Goal: Task Accomplishment & Management: Manage account settings

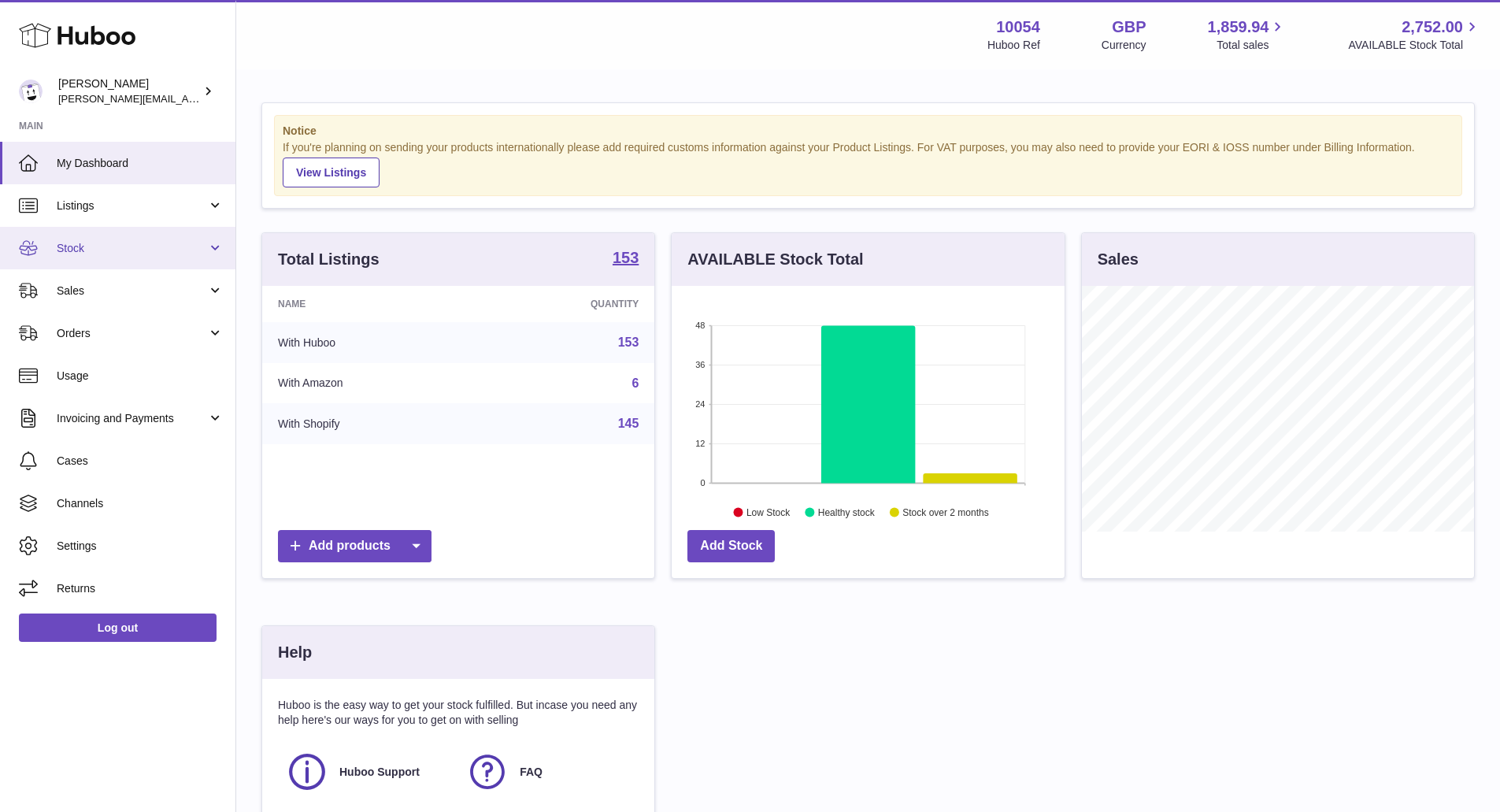
scroll to position [245, 393]
click at [148, 242] on span "Stock" at bounding box center [131, 247] width 150 height 15
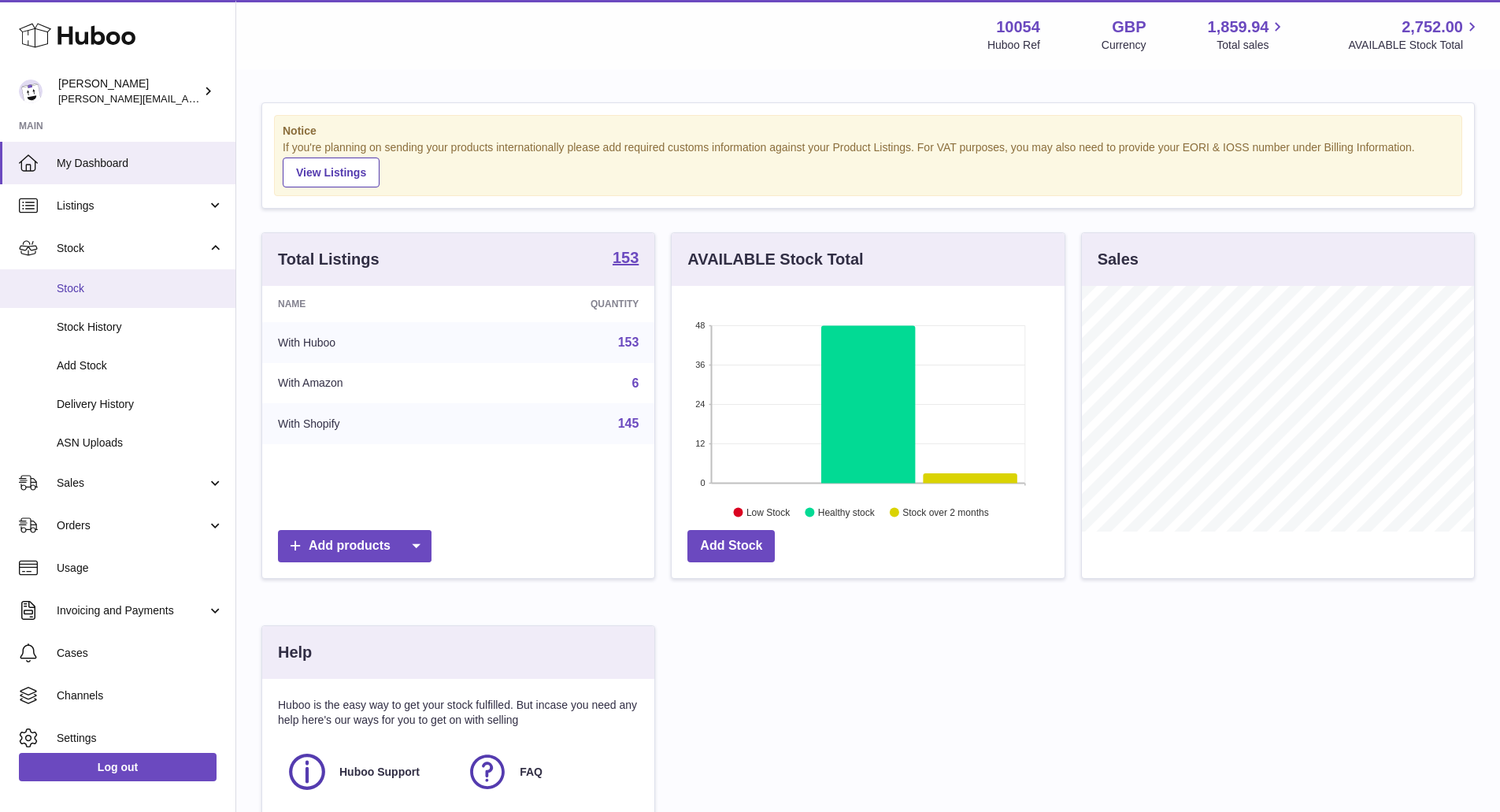
click at [146, 277] on link "Stock" at bounding box center [117, 289] width 236 height 39
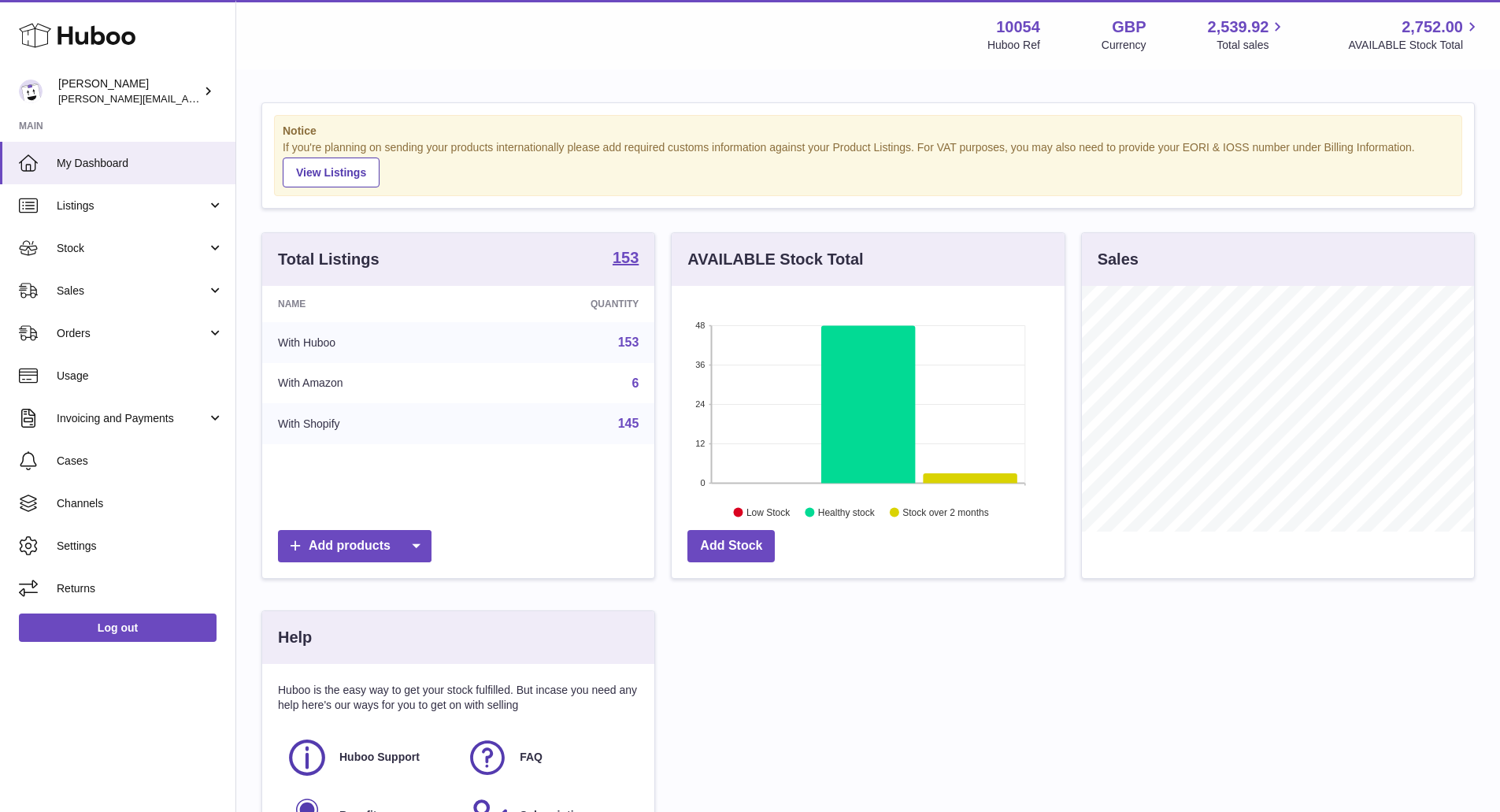
scroll to position [245, 393]
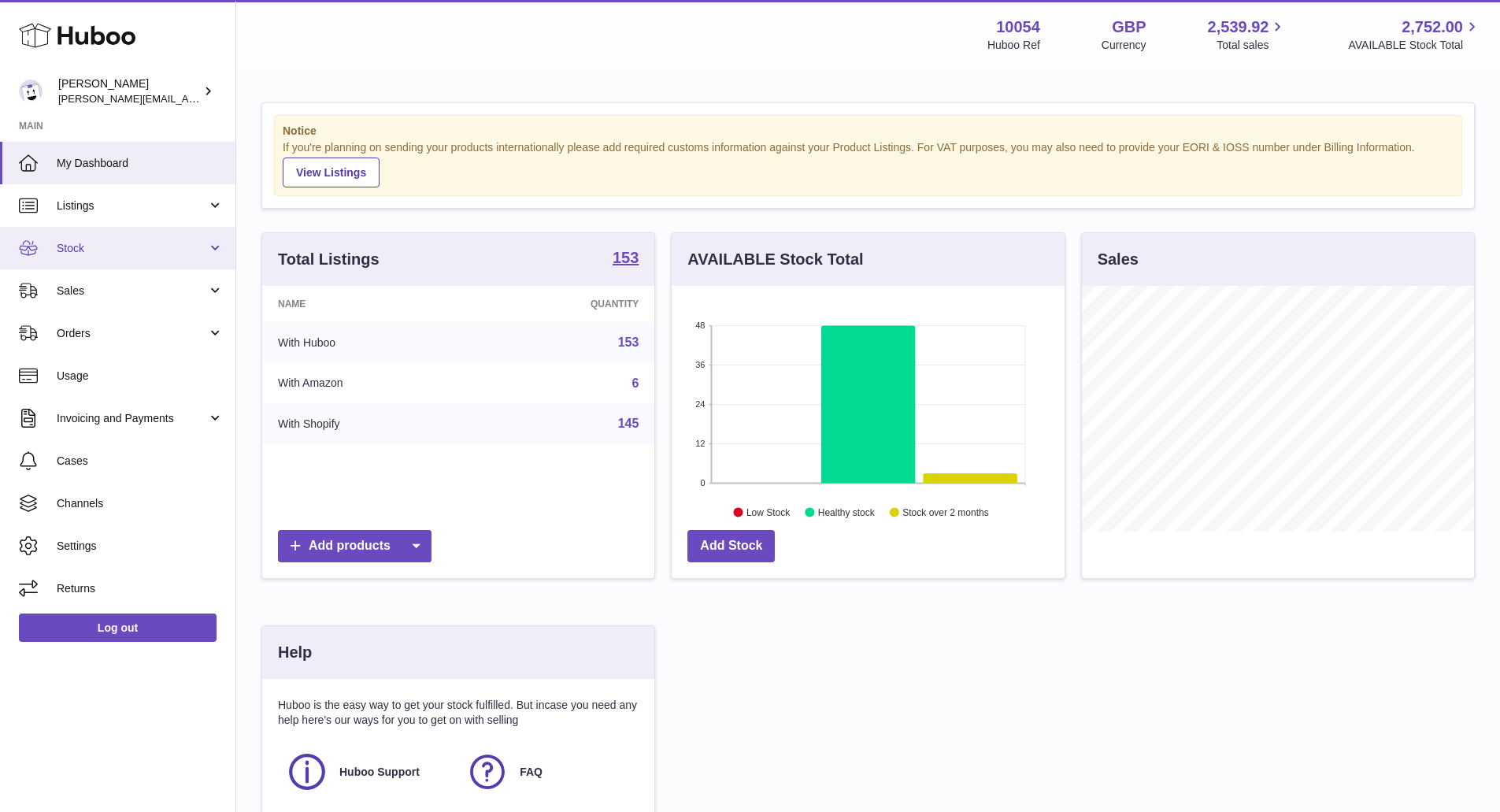
click at [146, 253] on span "Stock" at bounding box center [131, 247] width 150 height 15
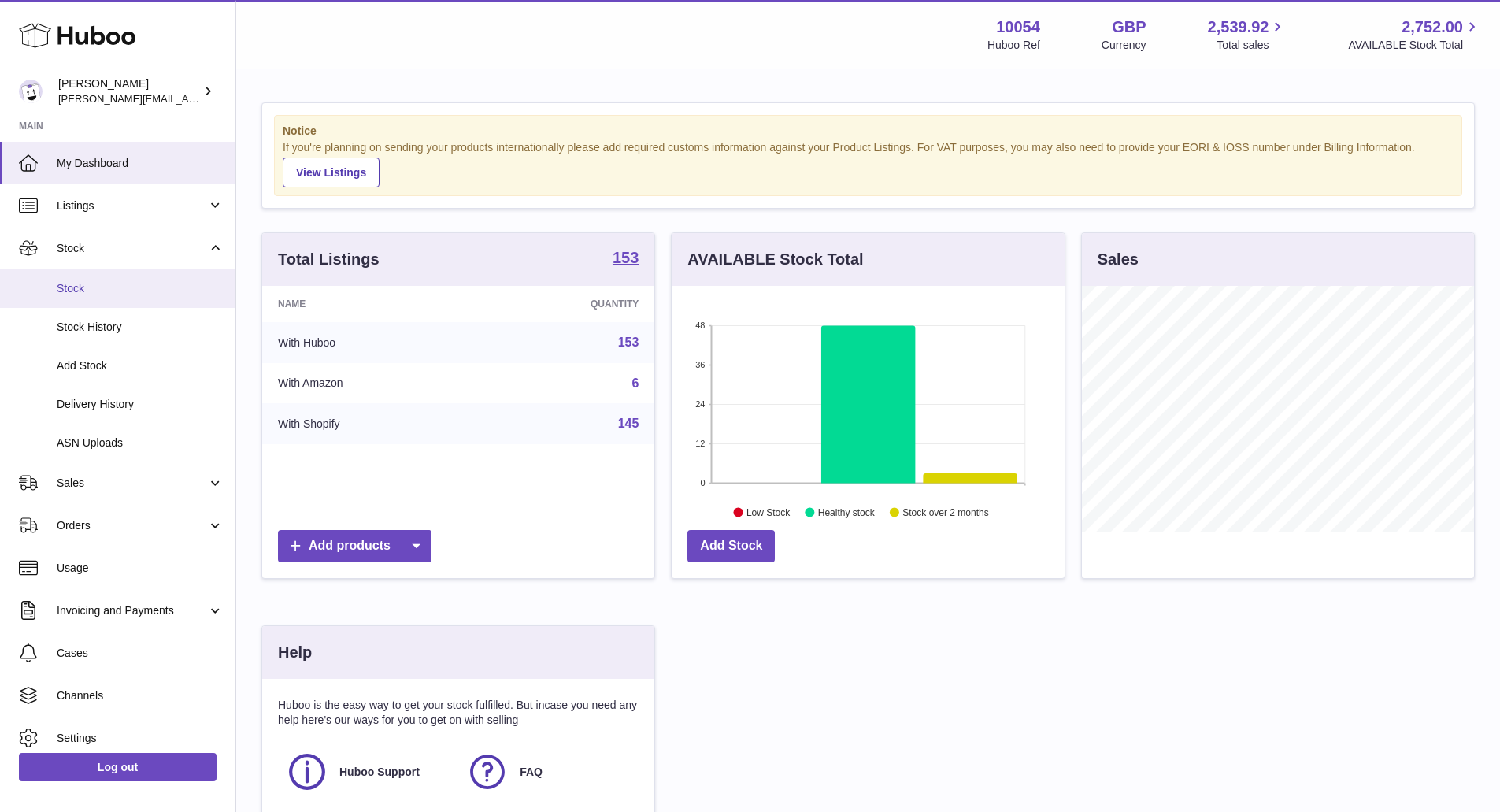
click at [152, 285] on span "Stock" at bounding box center [140, 288] width 167 height 15
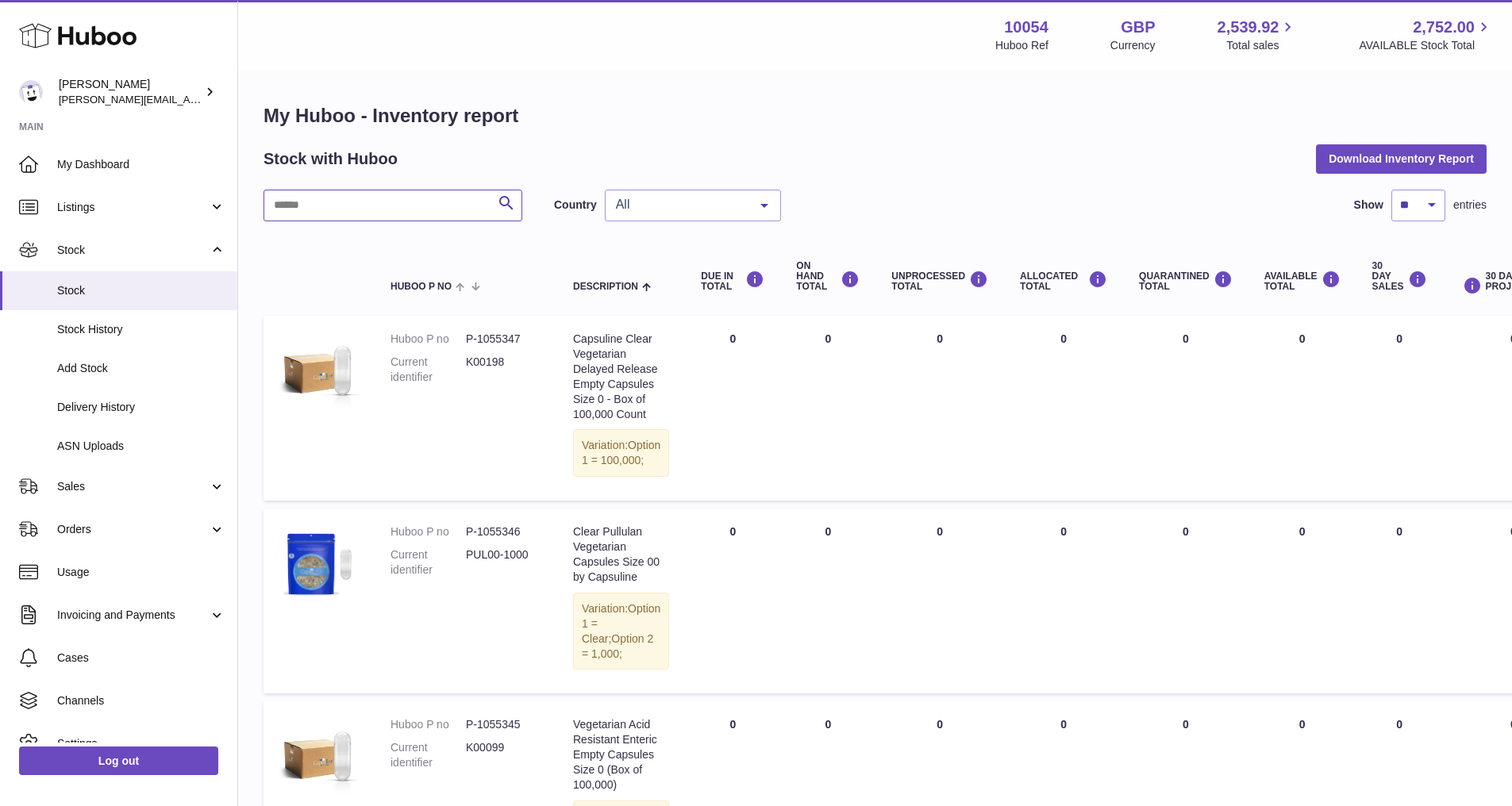
click at [400, 207] on input "text" at bounding box center [392, 205] width 259 height 31
type input "******"
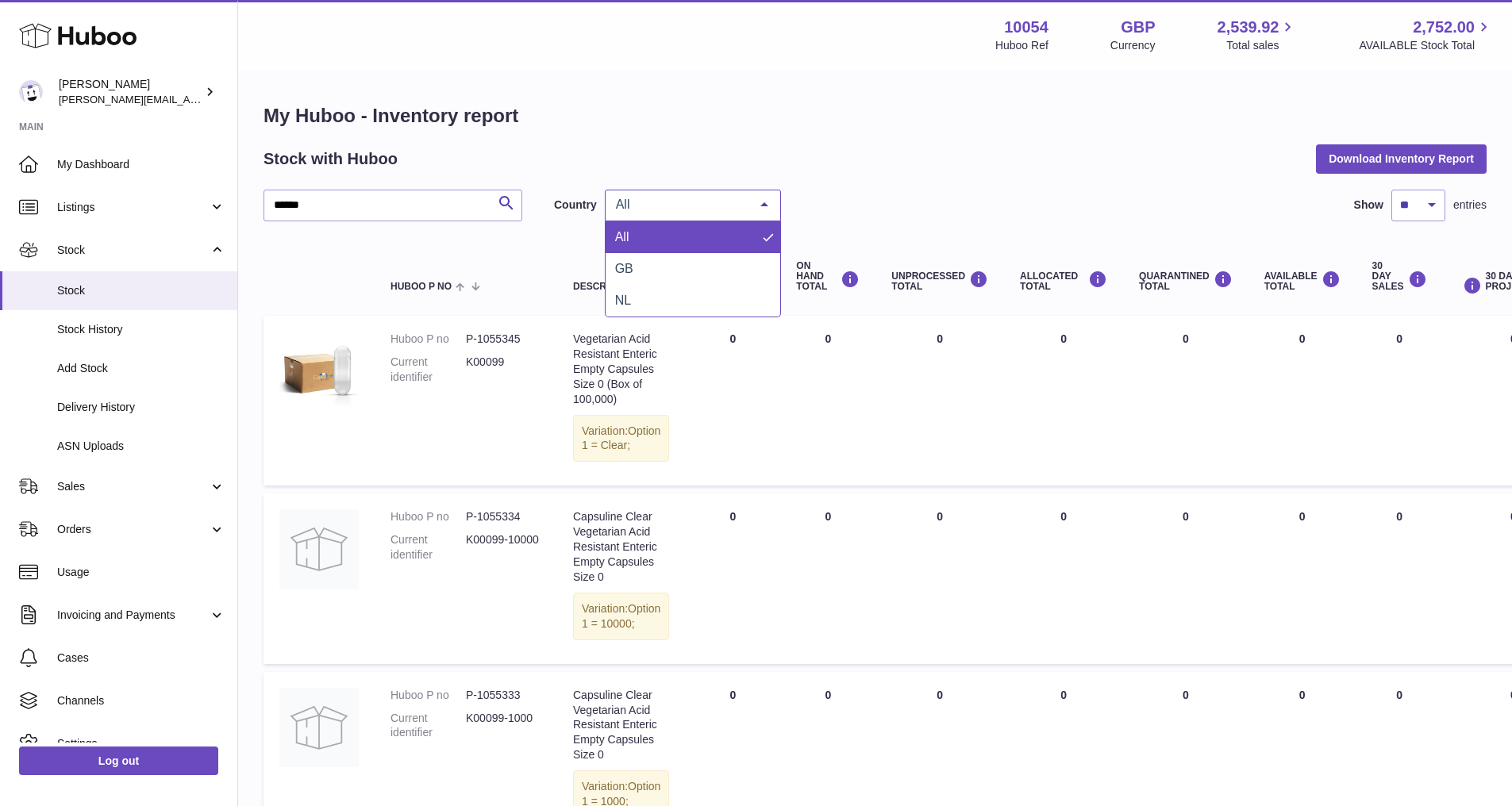
click at [661, 206] on span "All" at bounding box center [681, 204] width 137 height 16
click at [664, 261] on span "GB" at bounding box center [692, 269] width 175 height 31
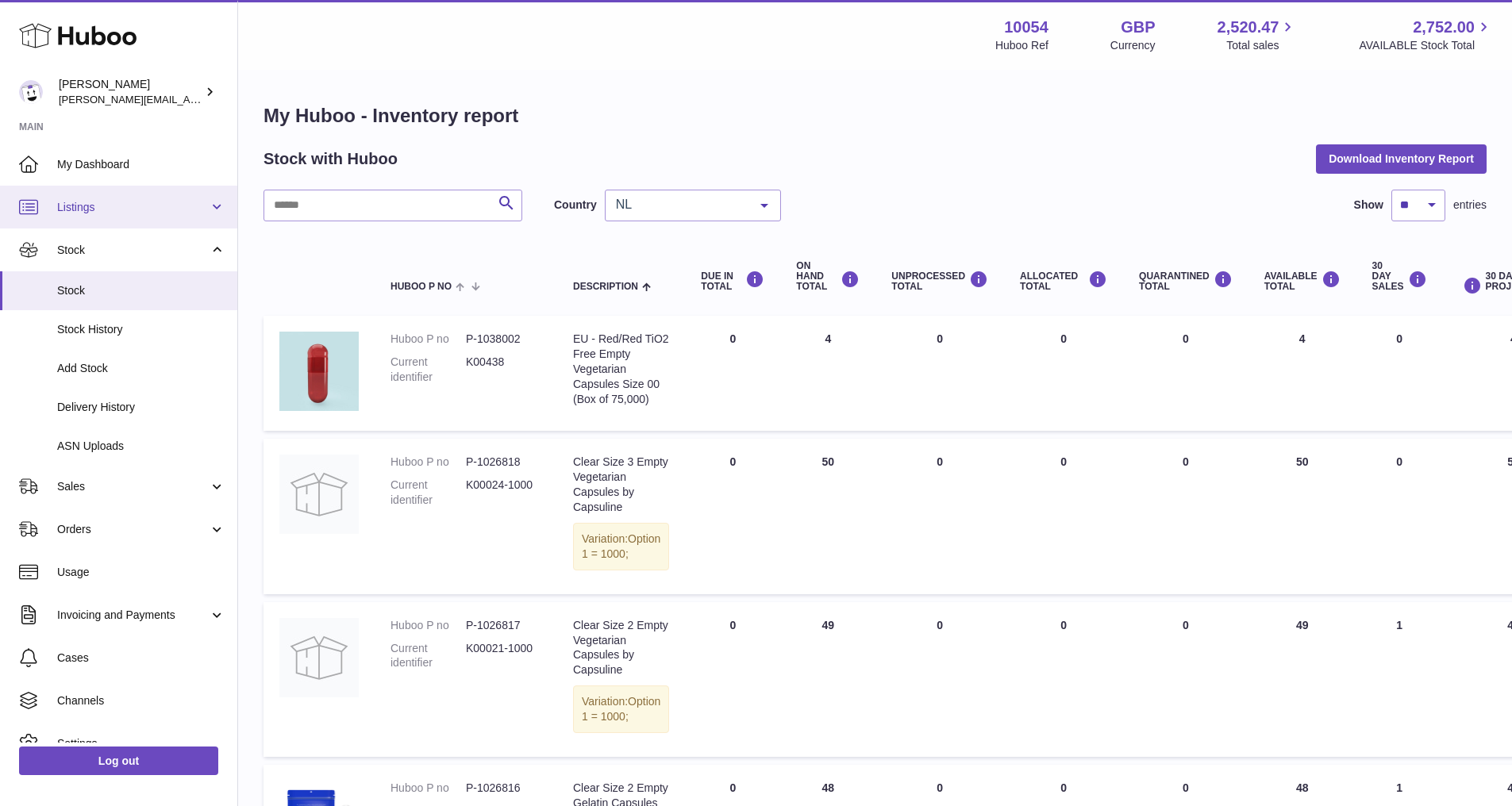
click at [148, 208] on span "Listings" at bounding box center [132, 206] width 152 height 15
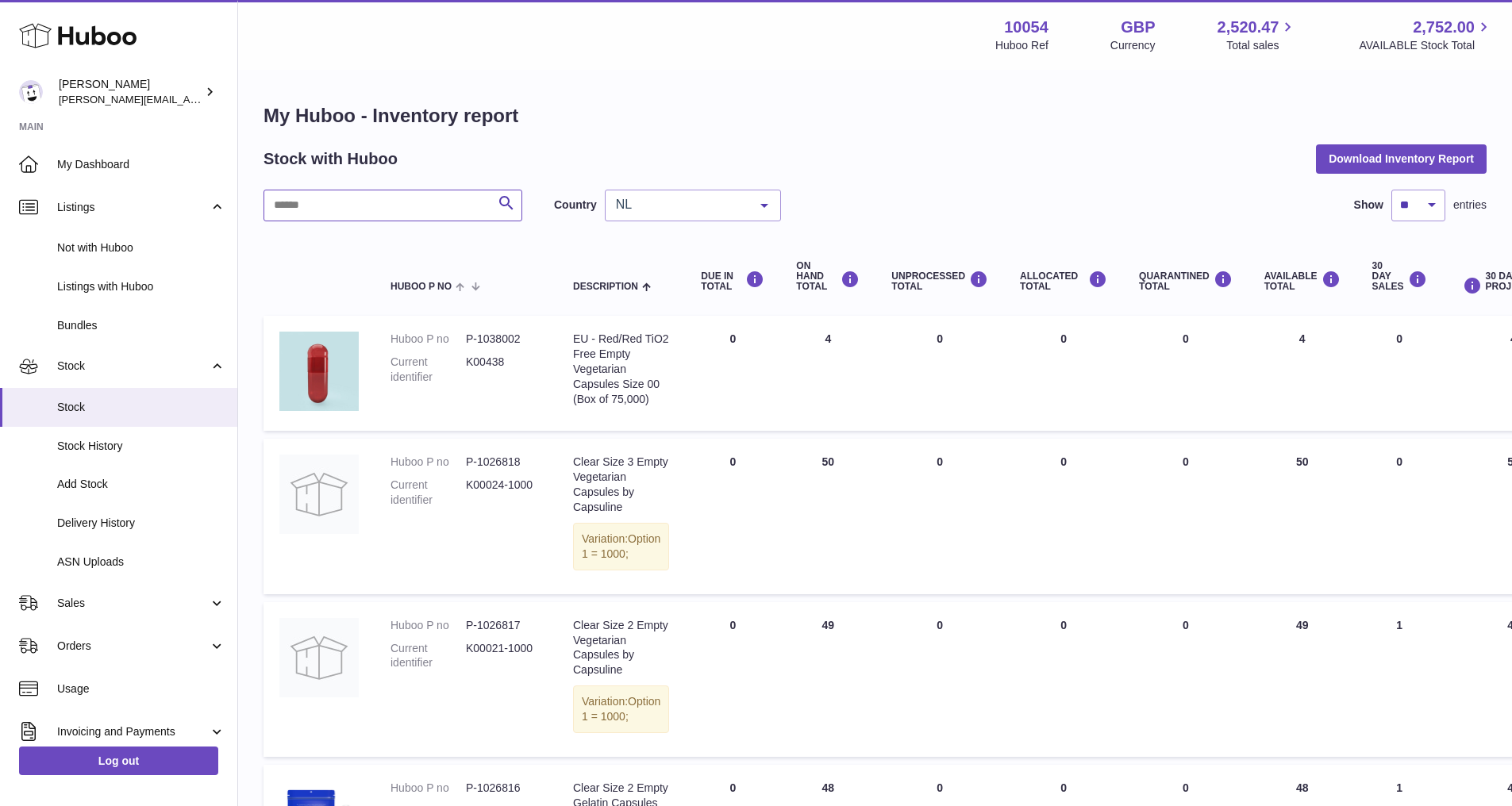
click at [411, 195] on input "text" at bounding box center [392, 205] width 259 height 31
type input "******"
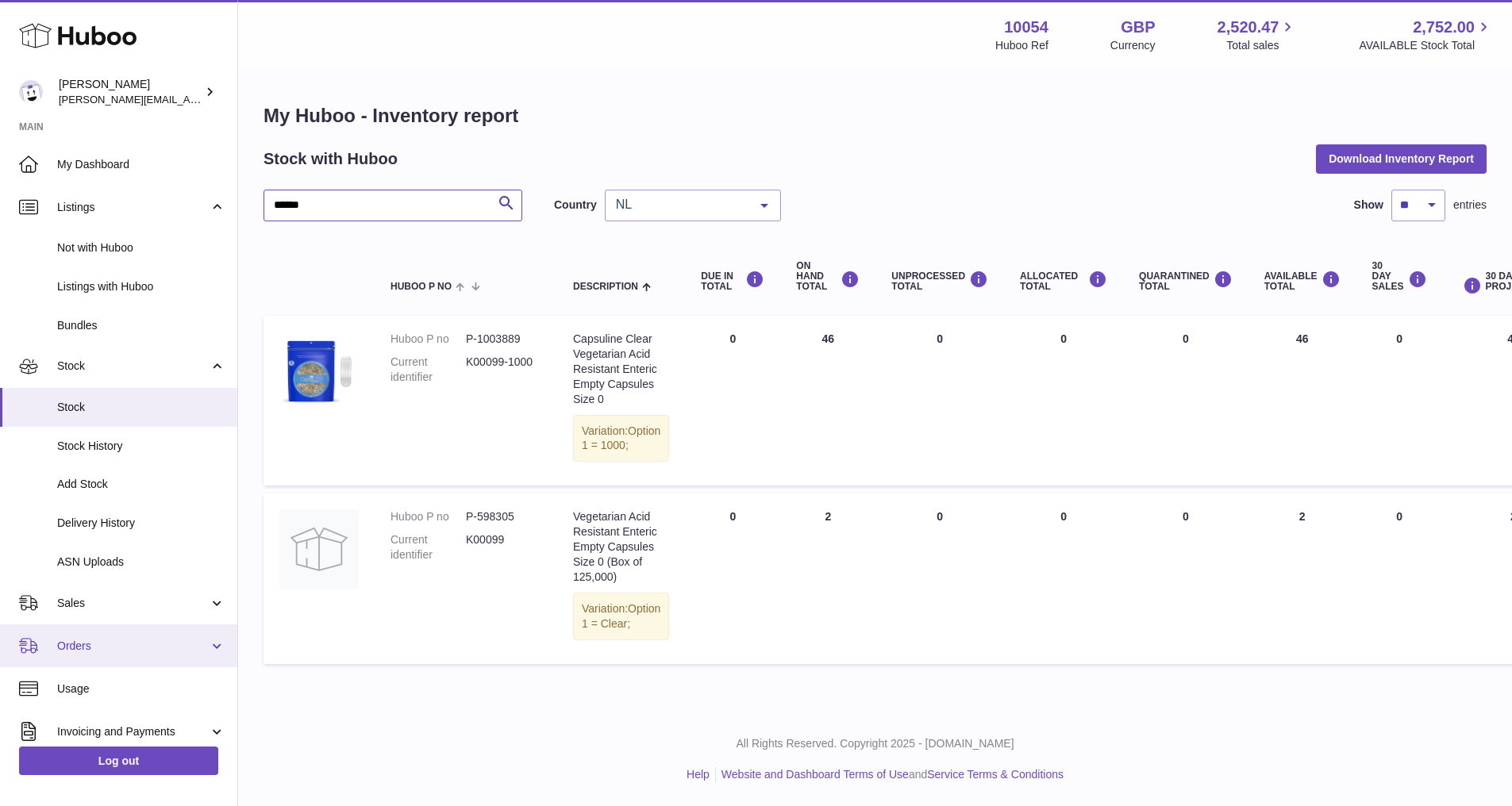
scroll to position [158, 0]
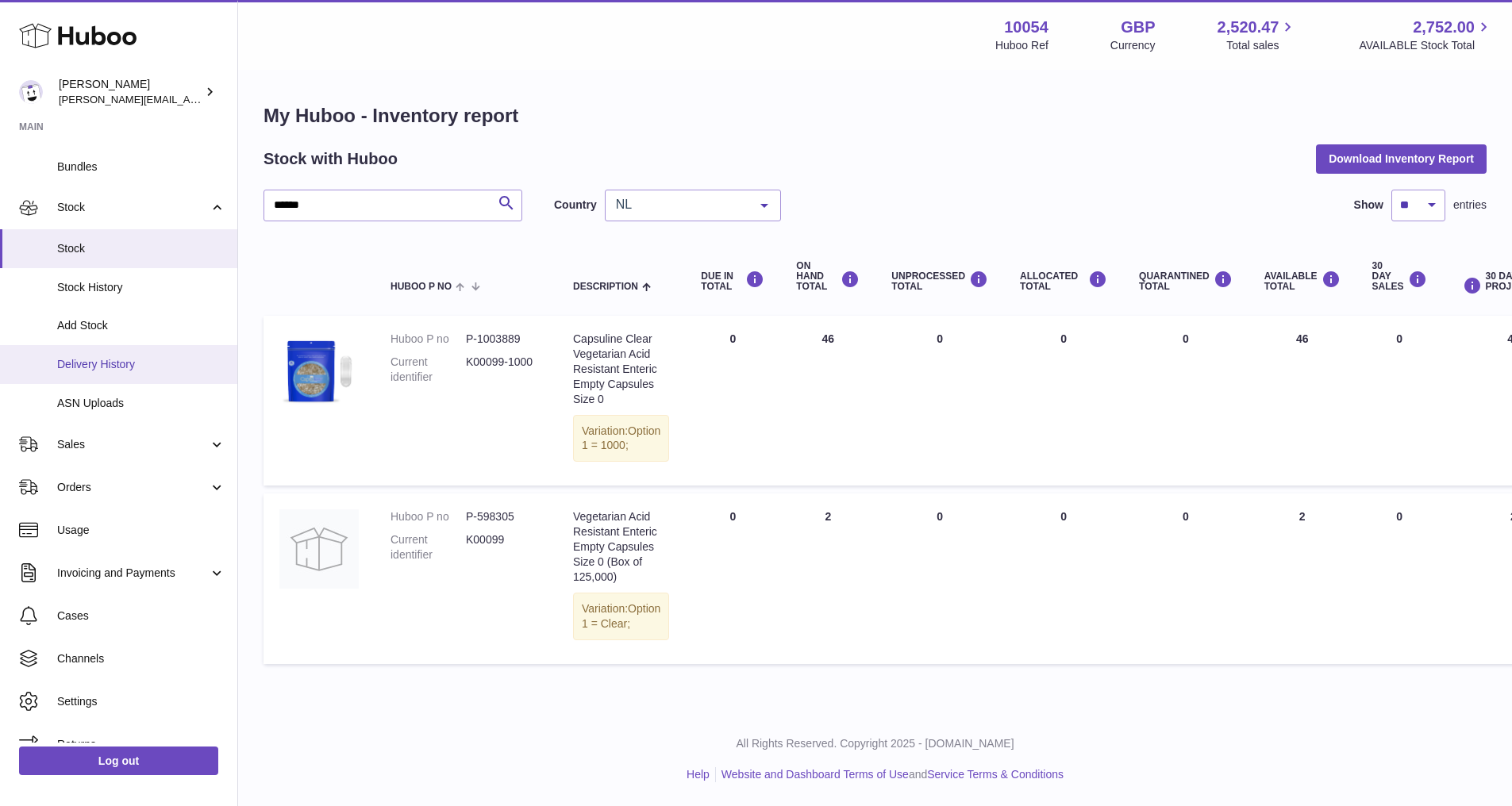
click at [150, 356] on link "Delivery History" at bounding box center [118, 365] width 238 height 39
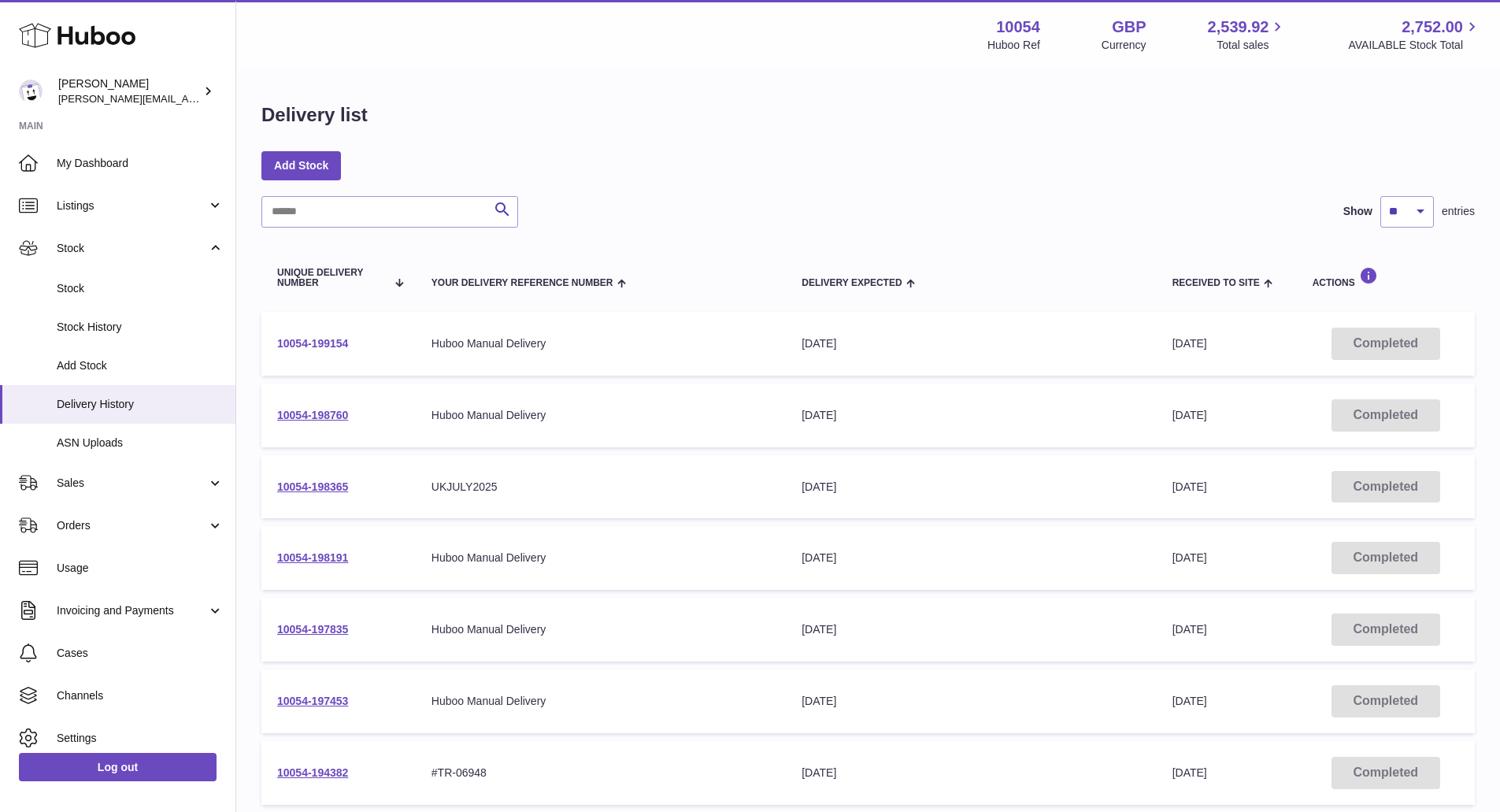
click at [348, 341] on link "10054-199154" at bounding box center [312, 342] width 71 height 13
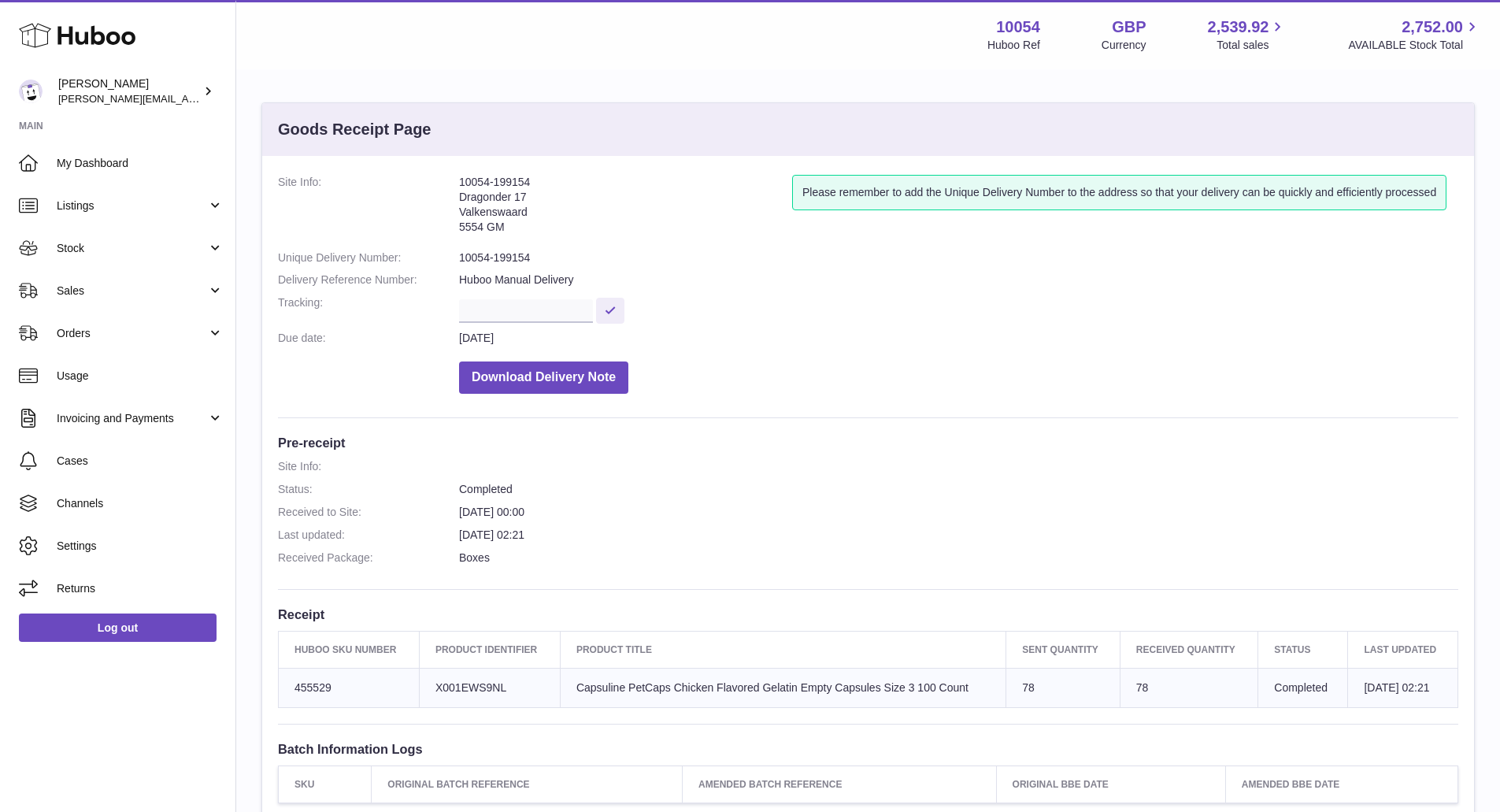
scroll to position [285, 0]
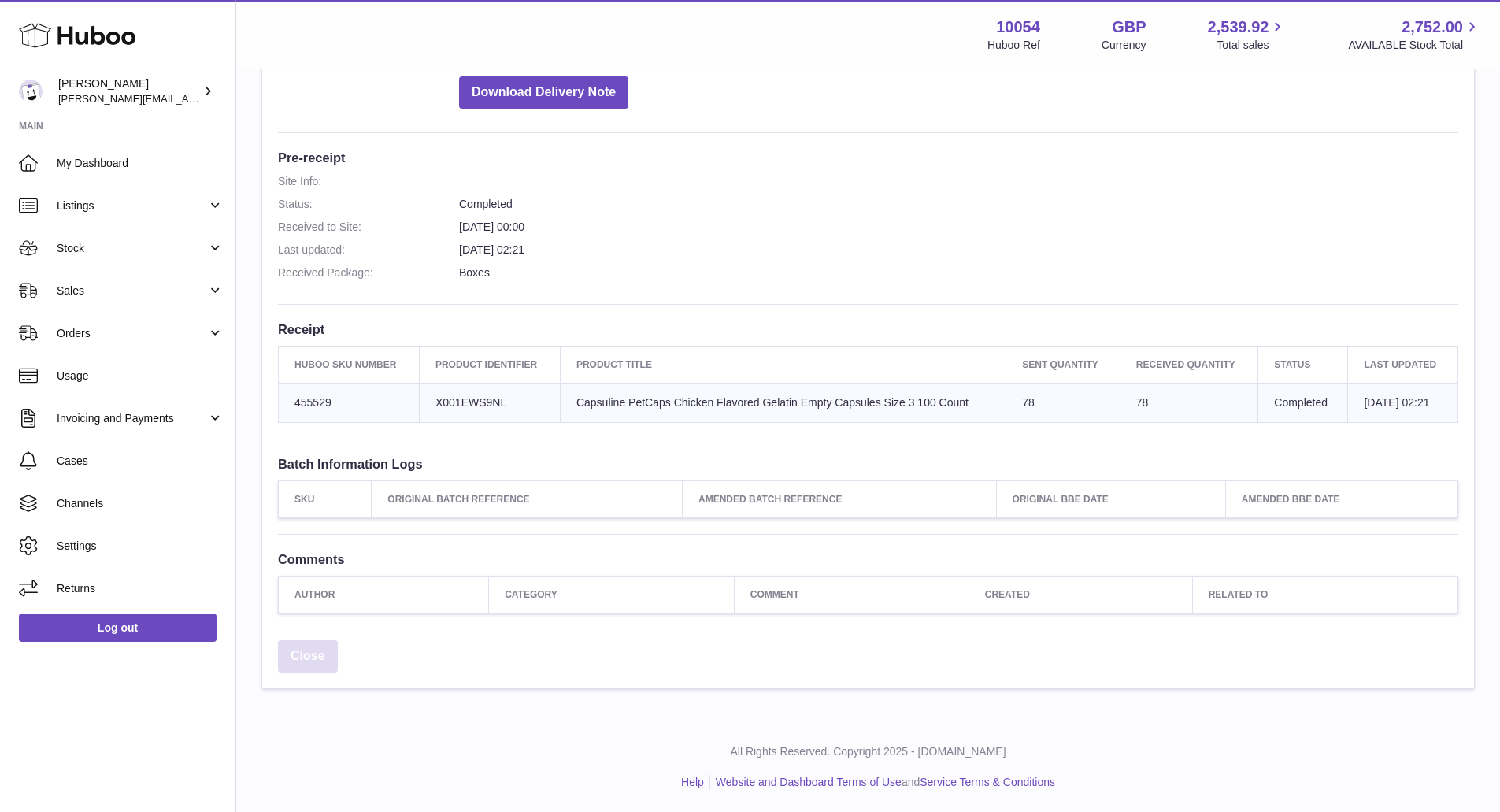
click at [307, 656] on link "Close" at bounding box center [308, 656] width 60 height 32
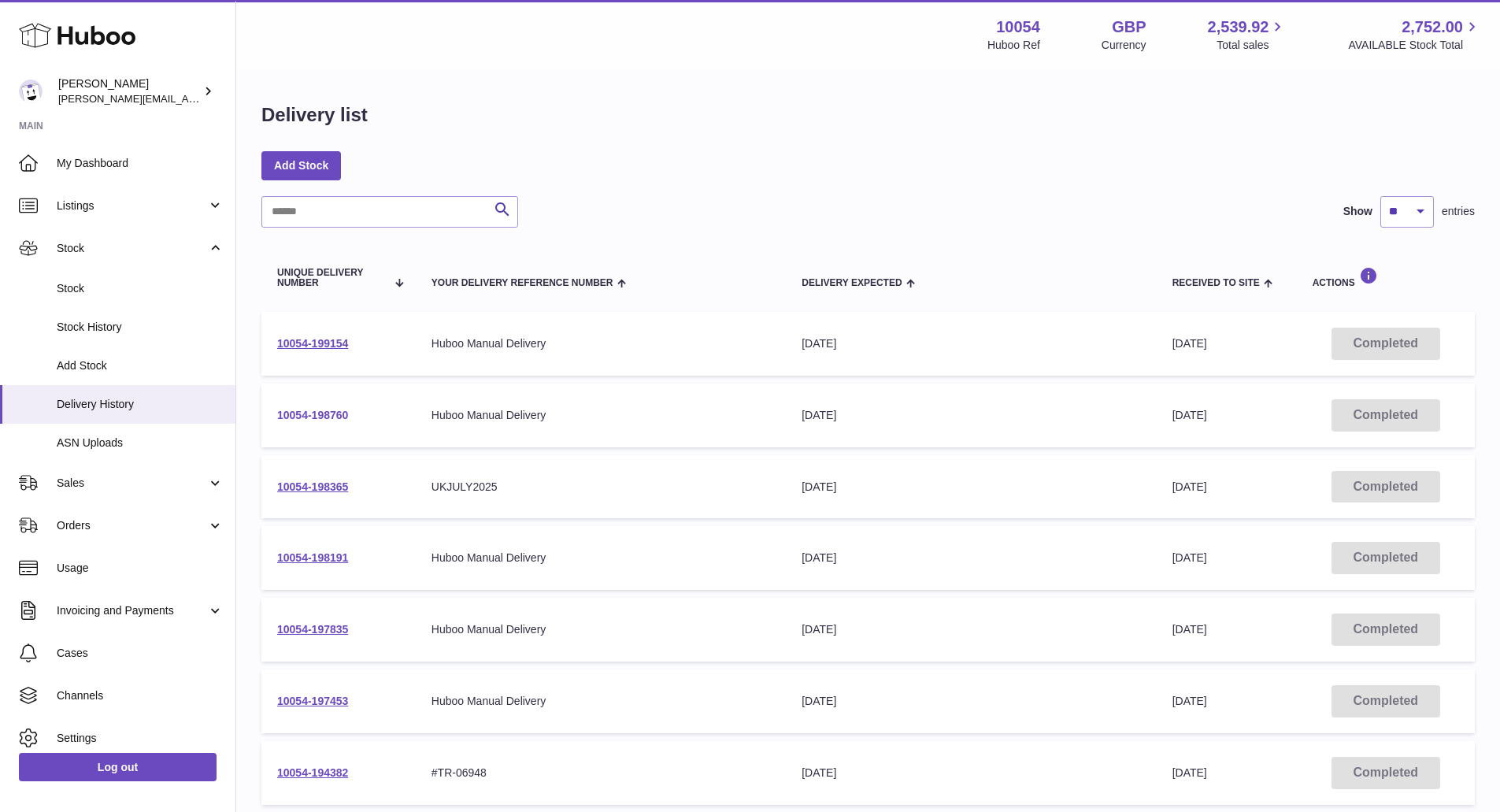
click at [321, 420] on link "10054-198760" at bounding box center [312, 414] width 71 height 13
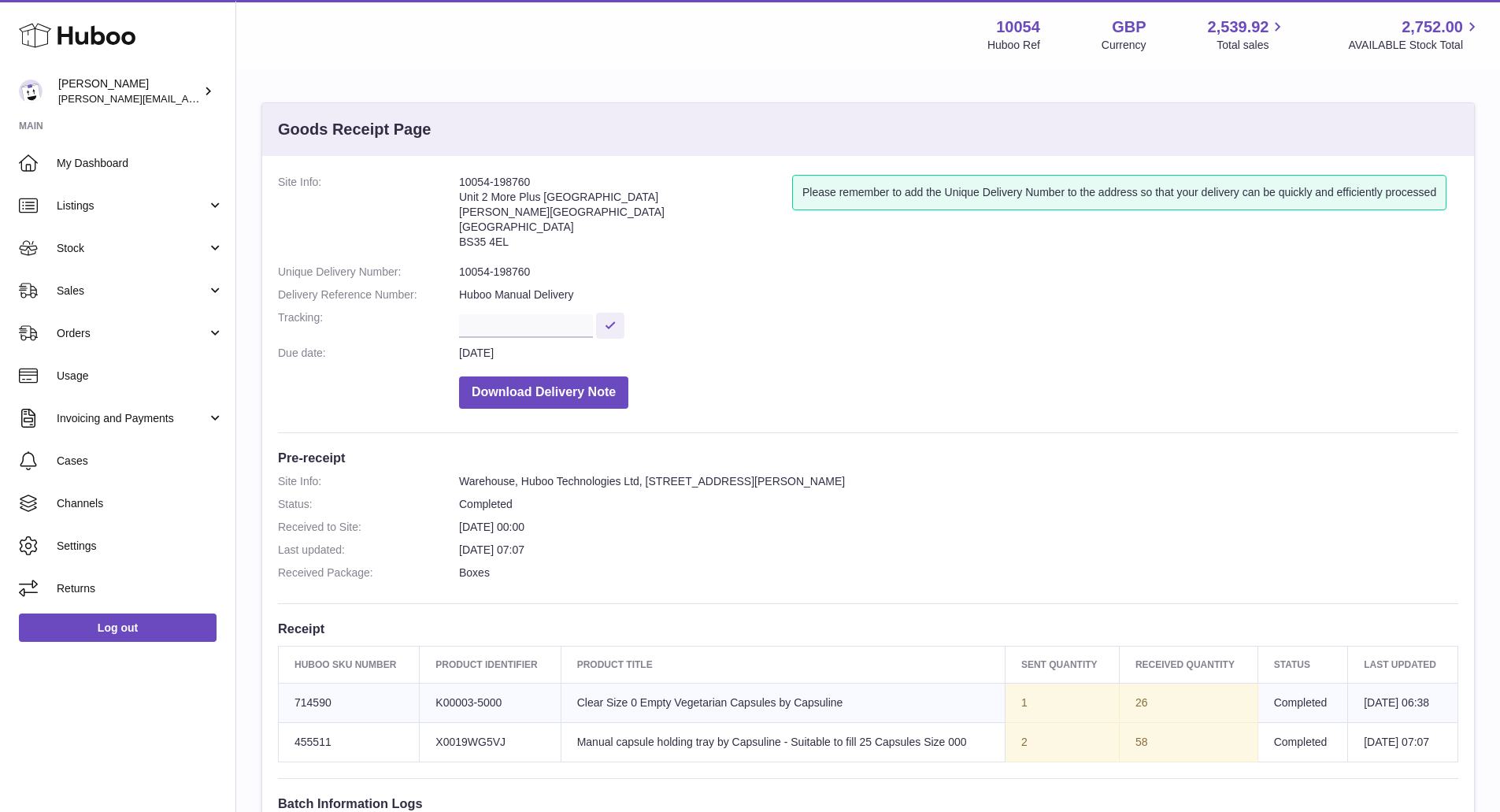
scroll to position [236, 0]
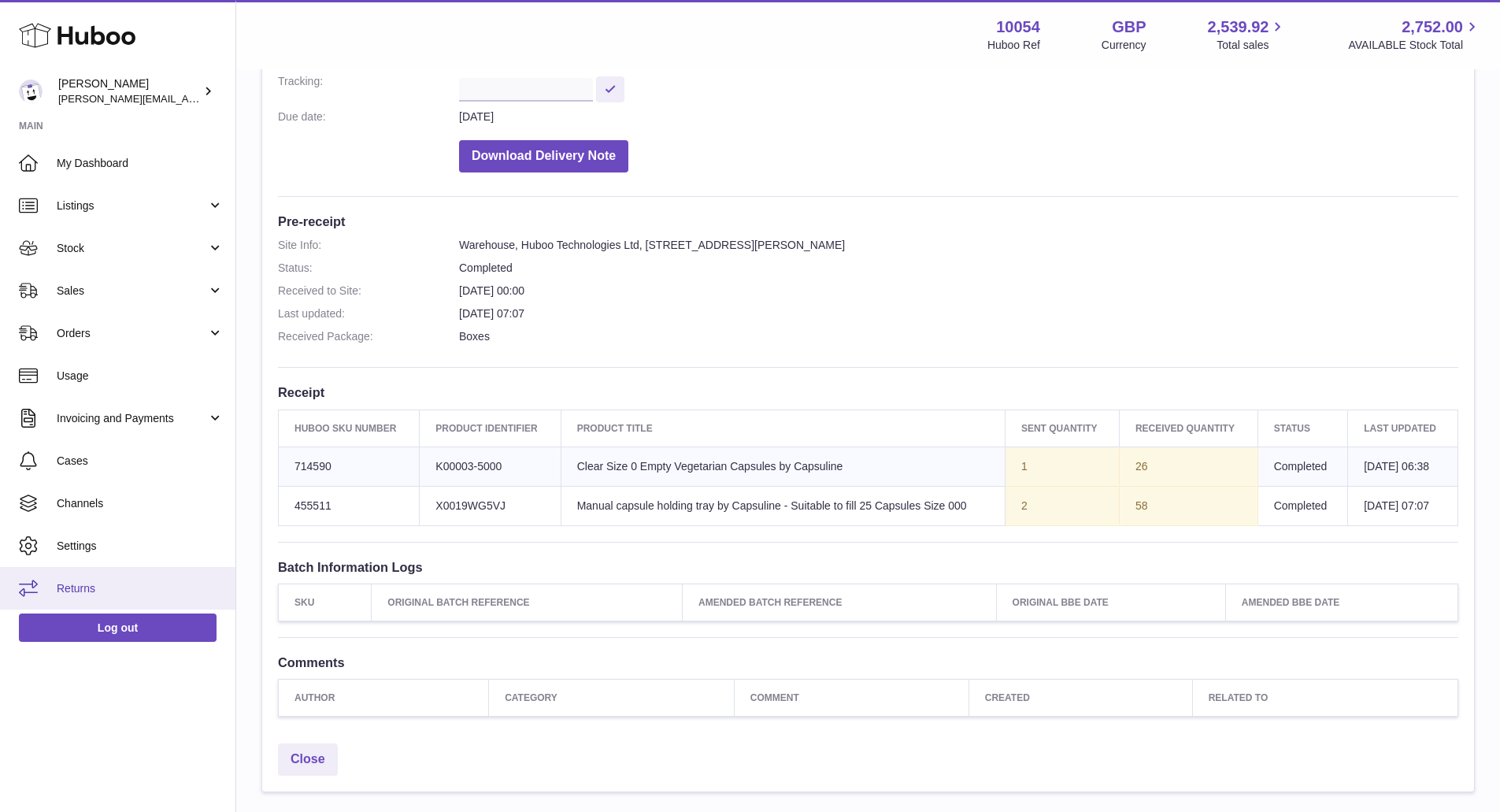
click at [88, 569] on link "Returns" at bounding box center [117, 588] width 236 height 43
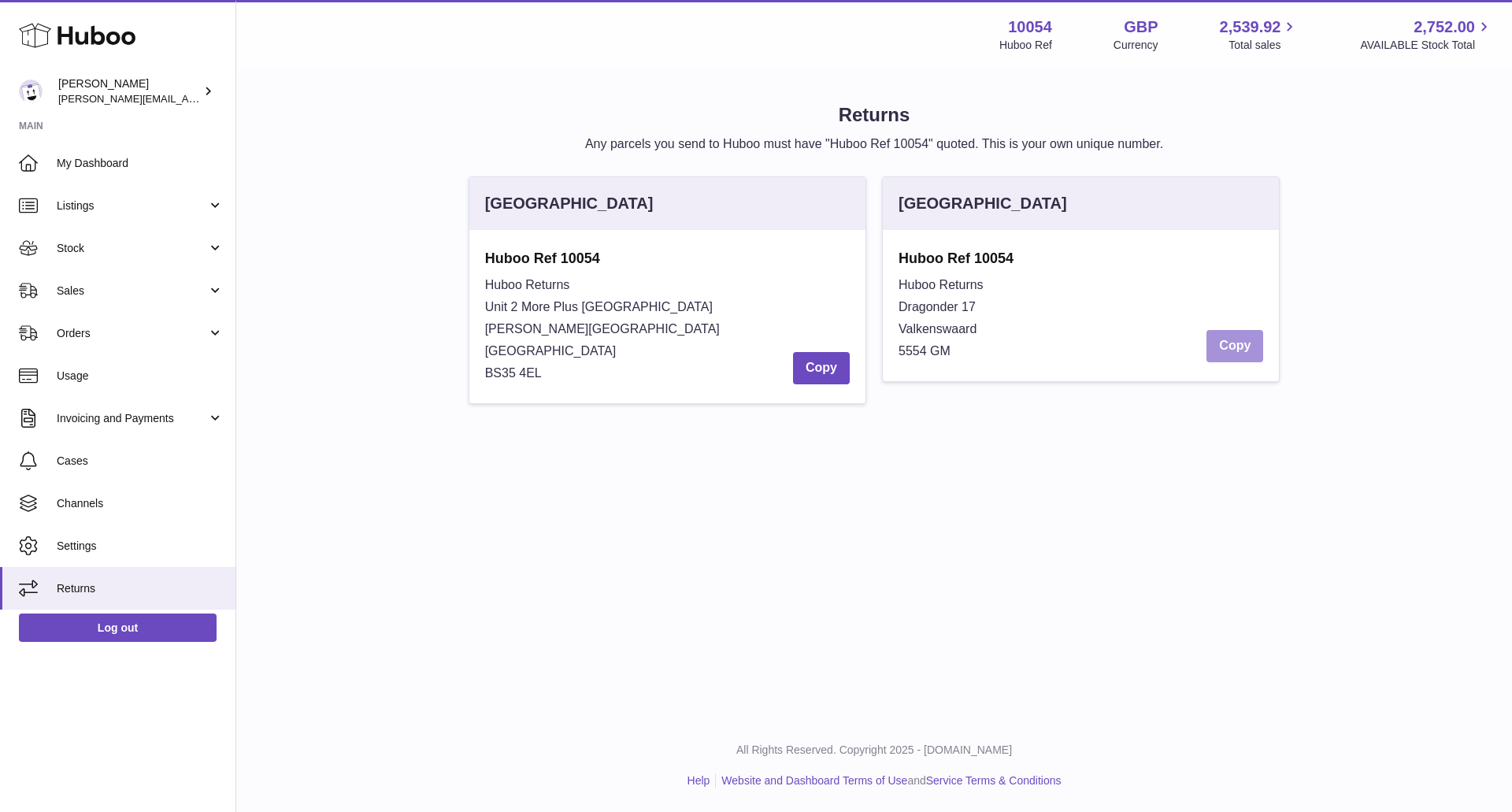
click at [1233, 348] on button "Copy" at bounding box center [1234, 345] width 56 height 32
click at [159, 246] on span "Stock" at bounding box center [131, 247] width 150 height 15
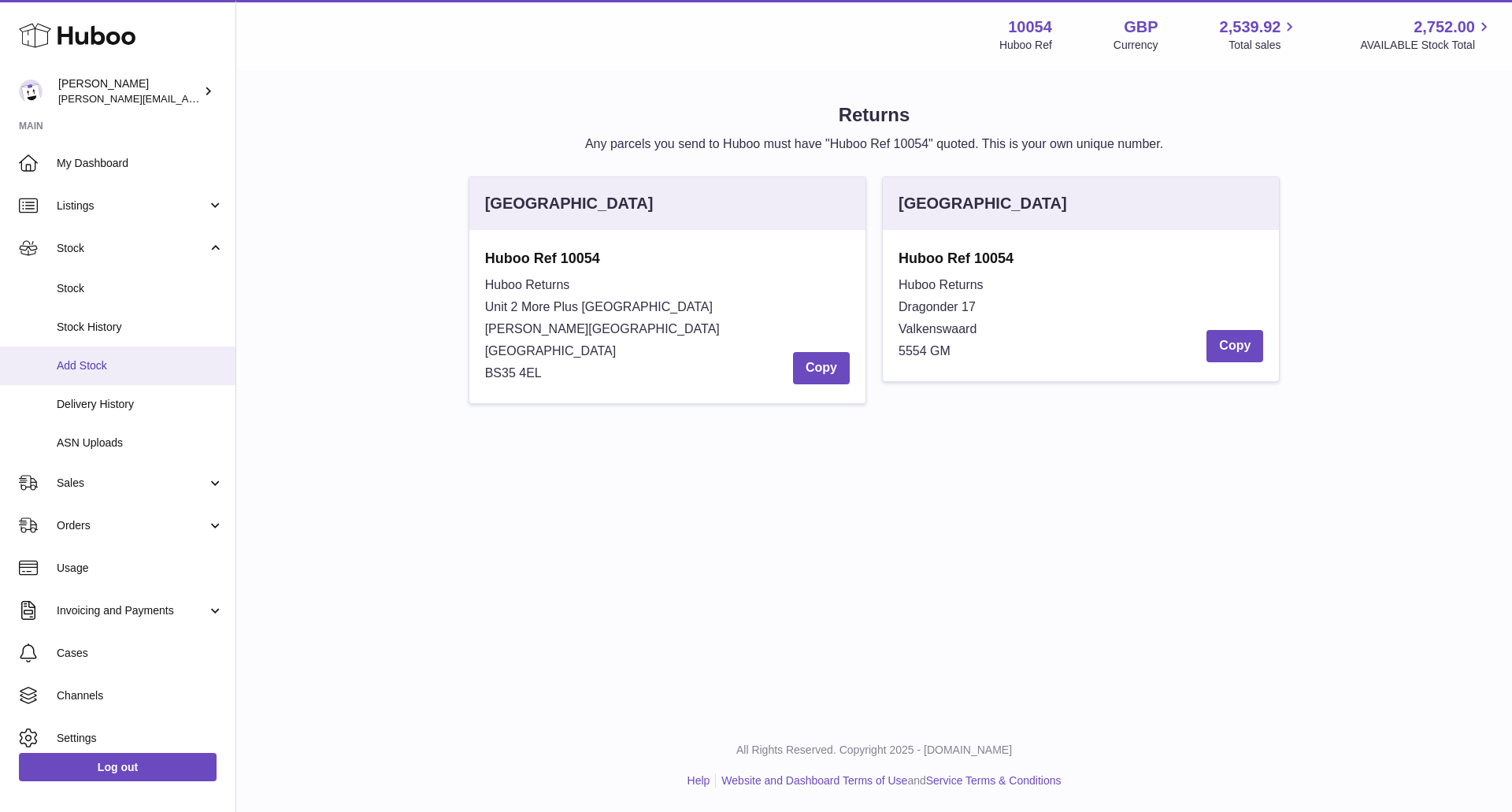
click at [157, 374] on link "Add Stock" at bounding box center [117, 366] width 236 height 39
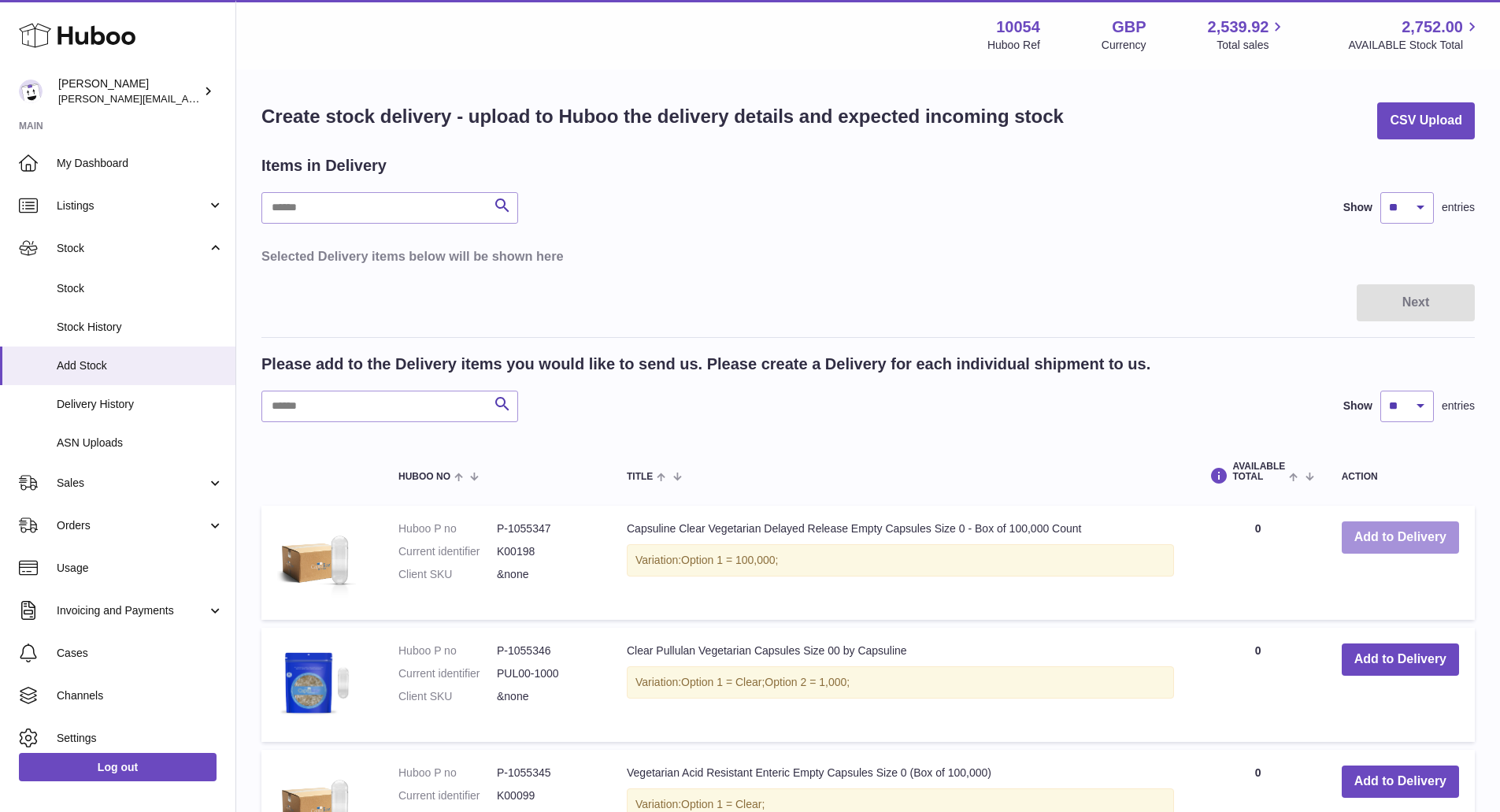
click at [1449, 549] on button "Add to Delivery" at bounding box center [1400, 536] width 117 height 32
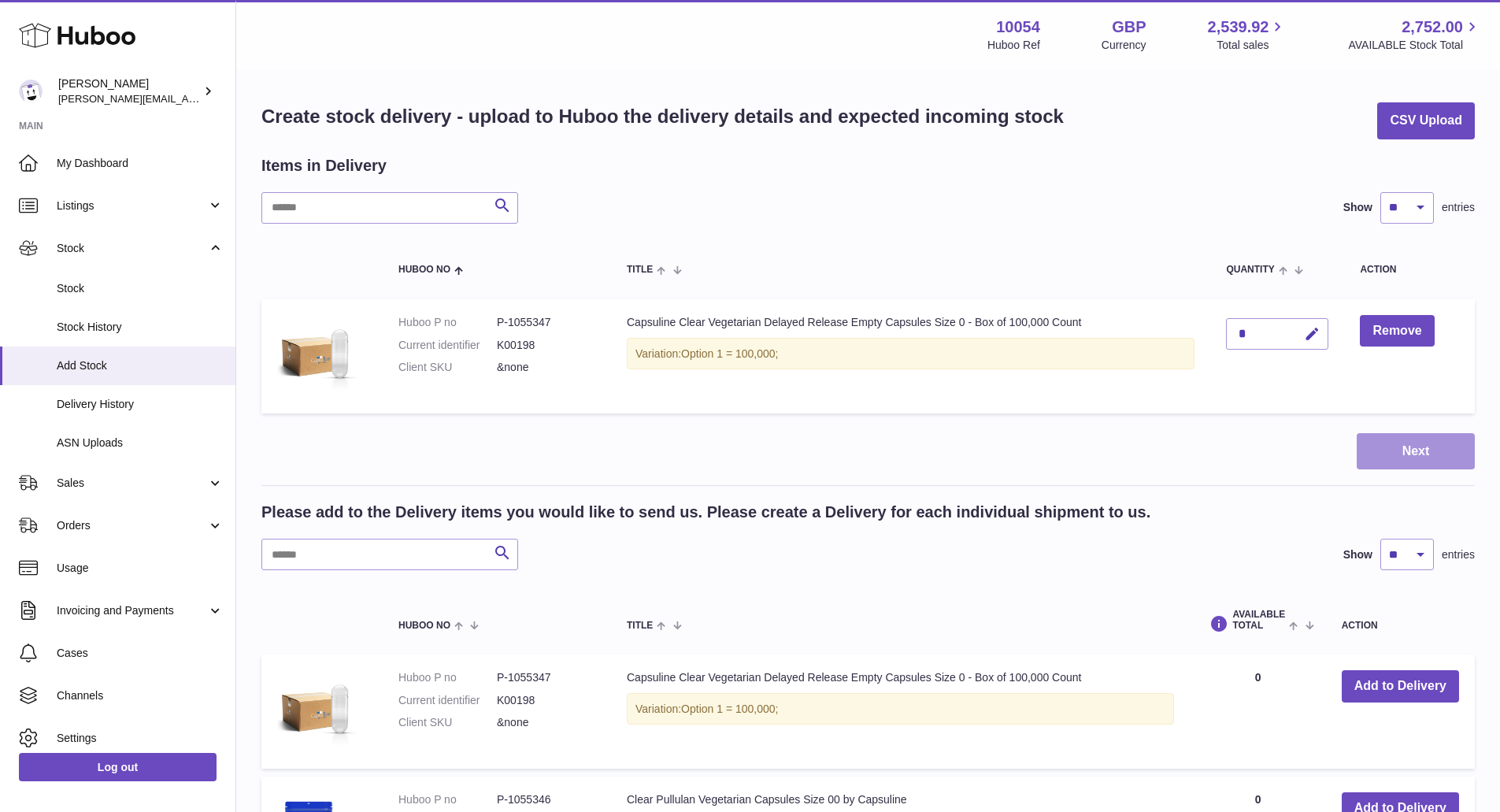
click at [1430, 442] on button "Next" at bounding box center [1416, 451] width 118 height 37
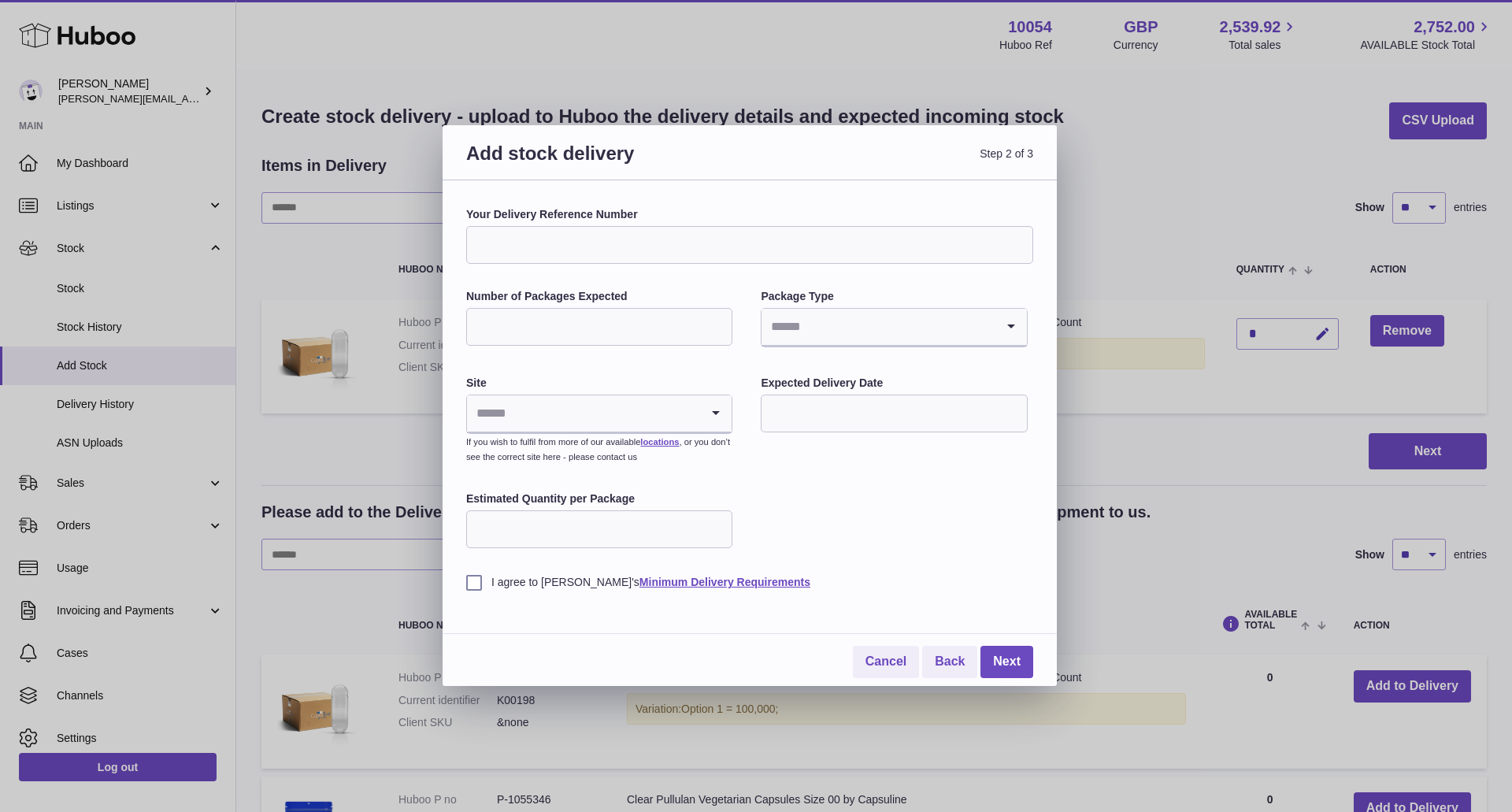
click at [698, 244] on input "Your Delivery Reference Number" at bounding box center [749, 244] width 567 height 38
type input "****"
click at [674, 366] on div "Your Delivery Reference Number **** Number of Packages Expected Package Type Lo…" at bounding box center [749, 398] width 567 height 382
click at [676, 348] on div "Your Delivery Reference Number **** Number of Packages Expected Package Type Lo…" at bounding box center [749, 398] width 567 height 382
click at [662, 324] on input "Number of Packages Expected" at bounding box center [599, 326] width 266 height 38
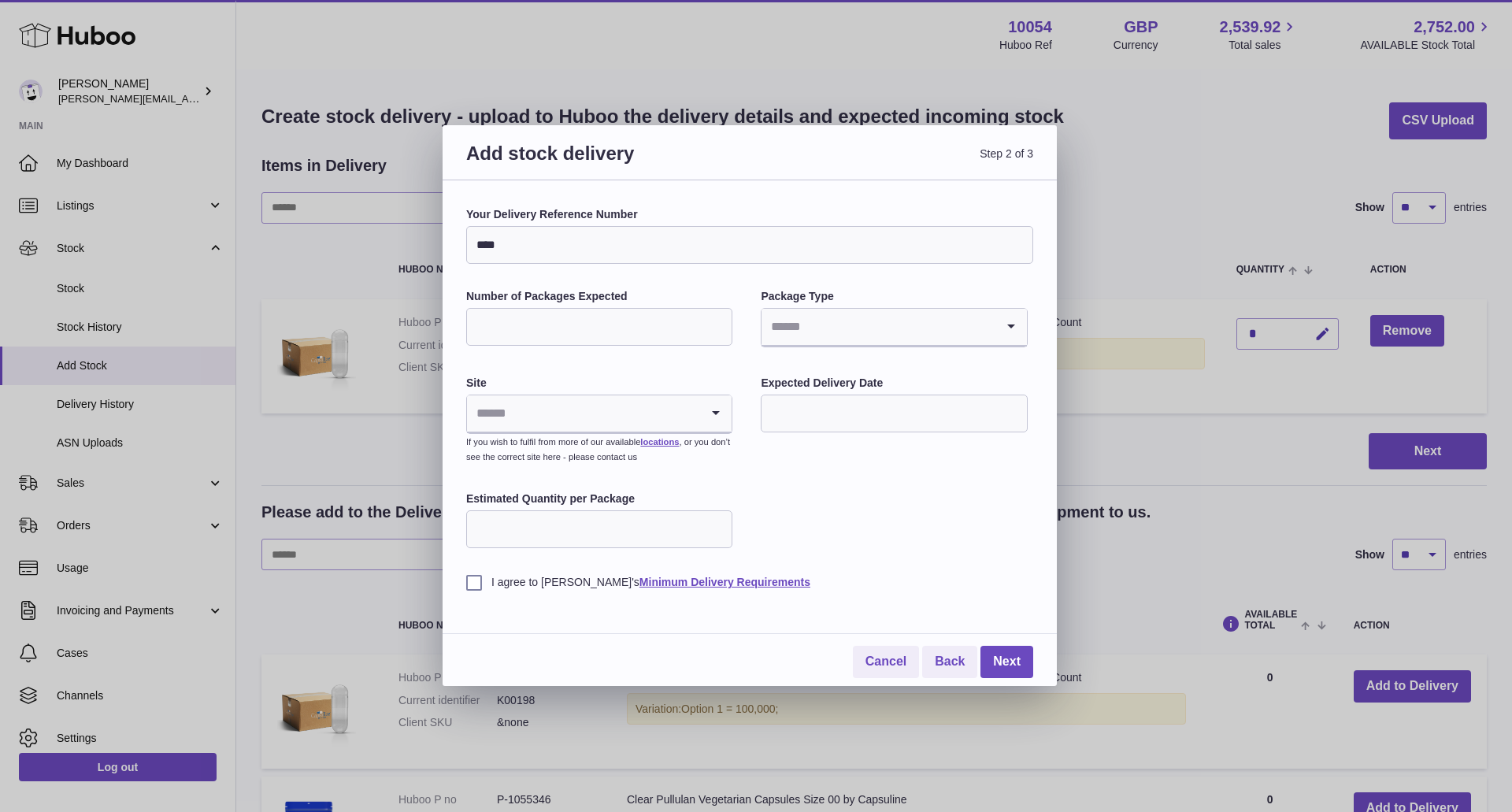
type input "*"
click at [804, 319] on input "Search for option" at bounding box center [878, 326] width 233 height 36
click at [827, 432] on li "Boxes" at bounding box center [893, 432] width 263 height 31
click at [636, 407] on input "Search for option" at bounding box center [583, 412] width 233 height 36
click at [590, 483] on li "🇳🇱 | Dragonder 17" at bounding box center [599, 487] width 263 height 31
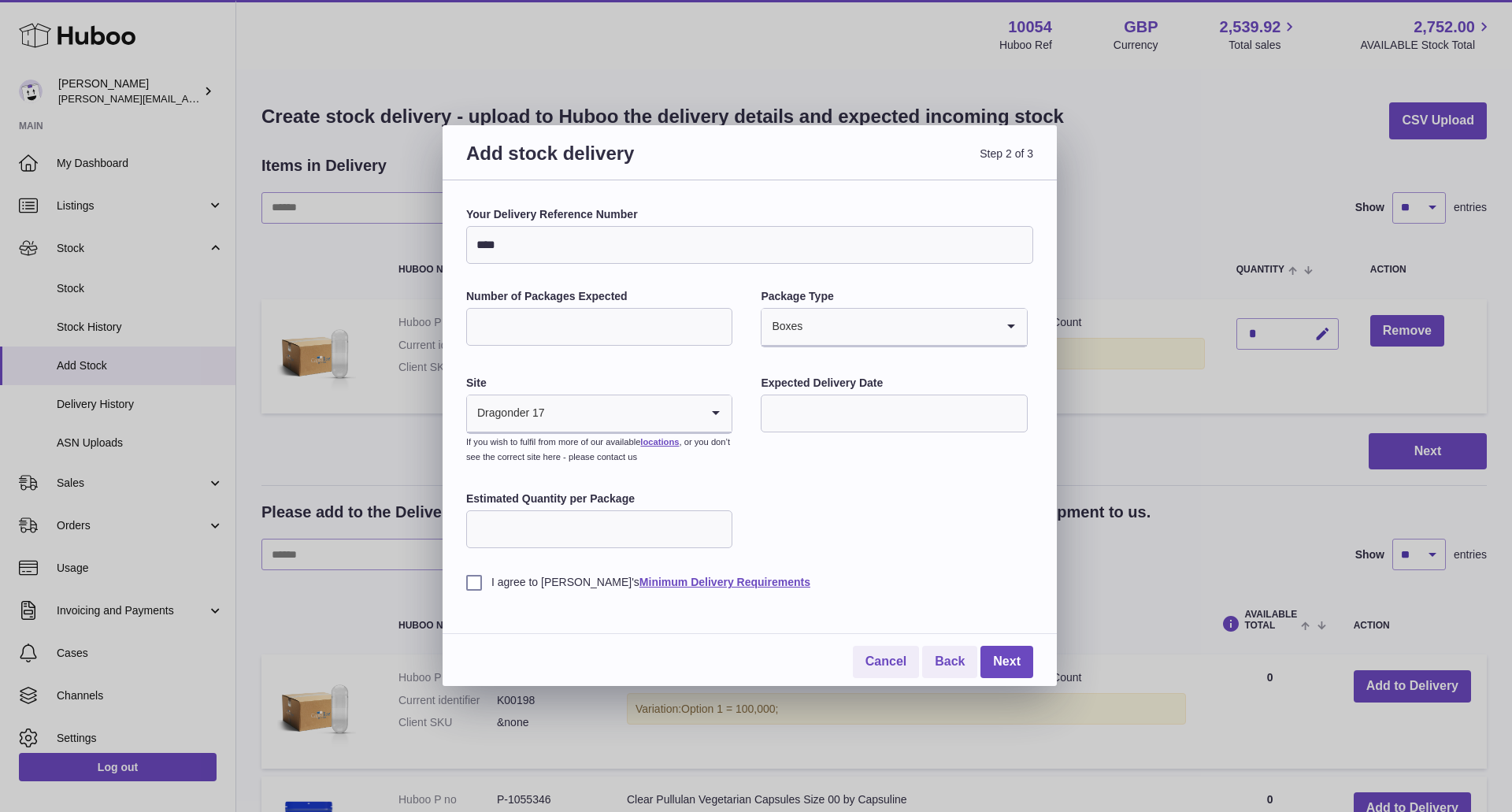
click at [888, 398] on input "text" at bounding box center [894, 413] width 266 height 38
click at [989, 601] on div "24" at bounding box center [974, 606] width 31 height 28
type input "**********"
click at [644, 536] on input "Estimated Quantity per Package" at bounding box center [599, 529] width 266 height 38
type input "*"
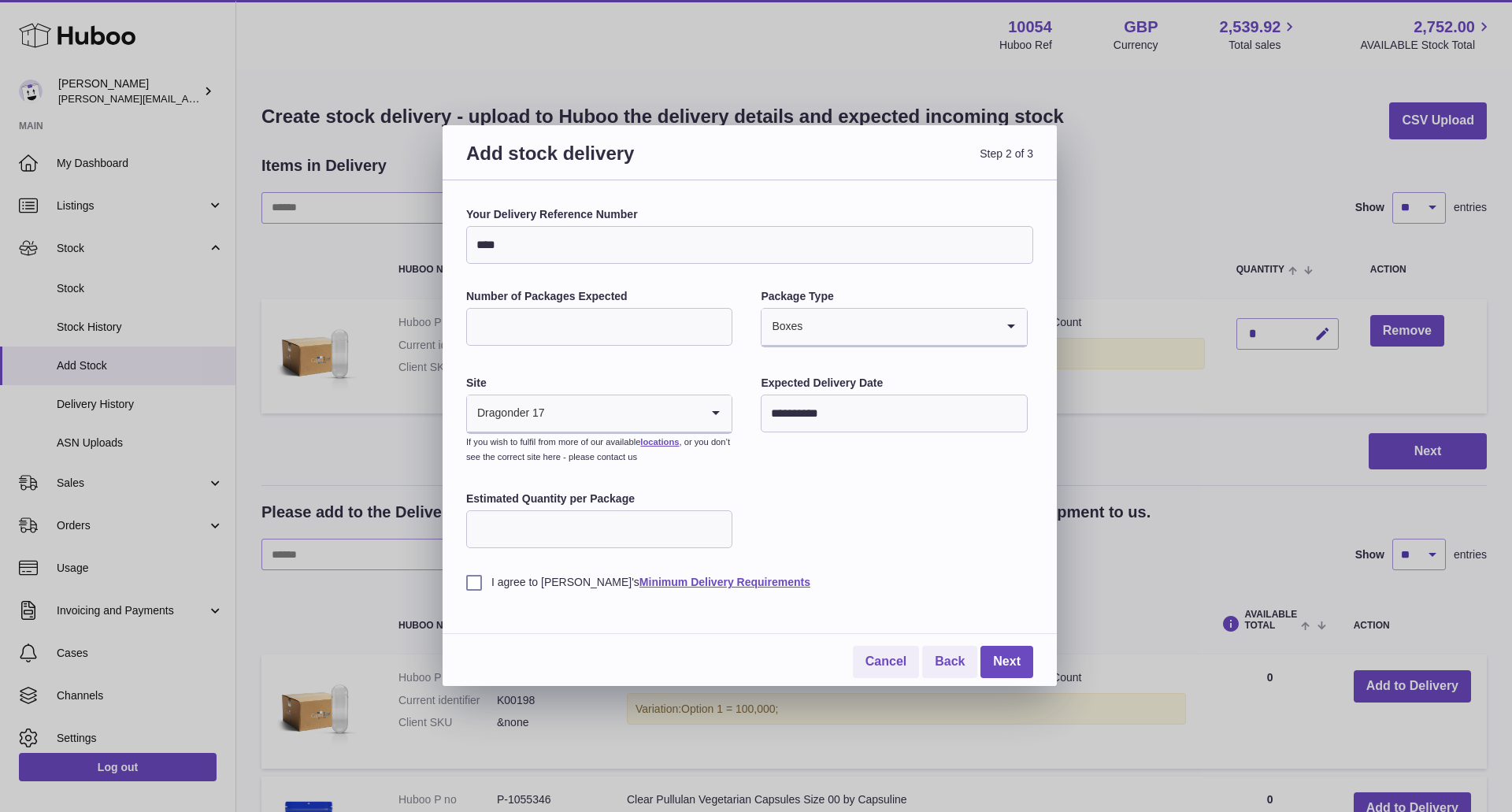
click at [478, 579] on label "I agree to Huboo's Minimum Delivery Requirements" at bounding box center [749, 581] width 567 height 15
click at [992, 658] on link "Next" at bounding box center [1006, 661] width 52 height 32
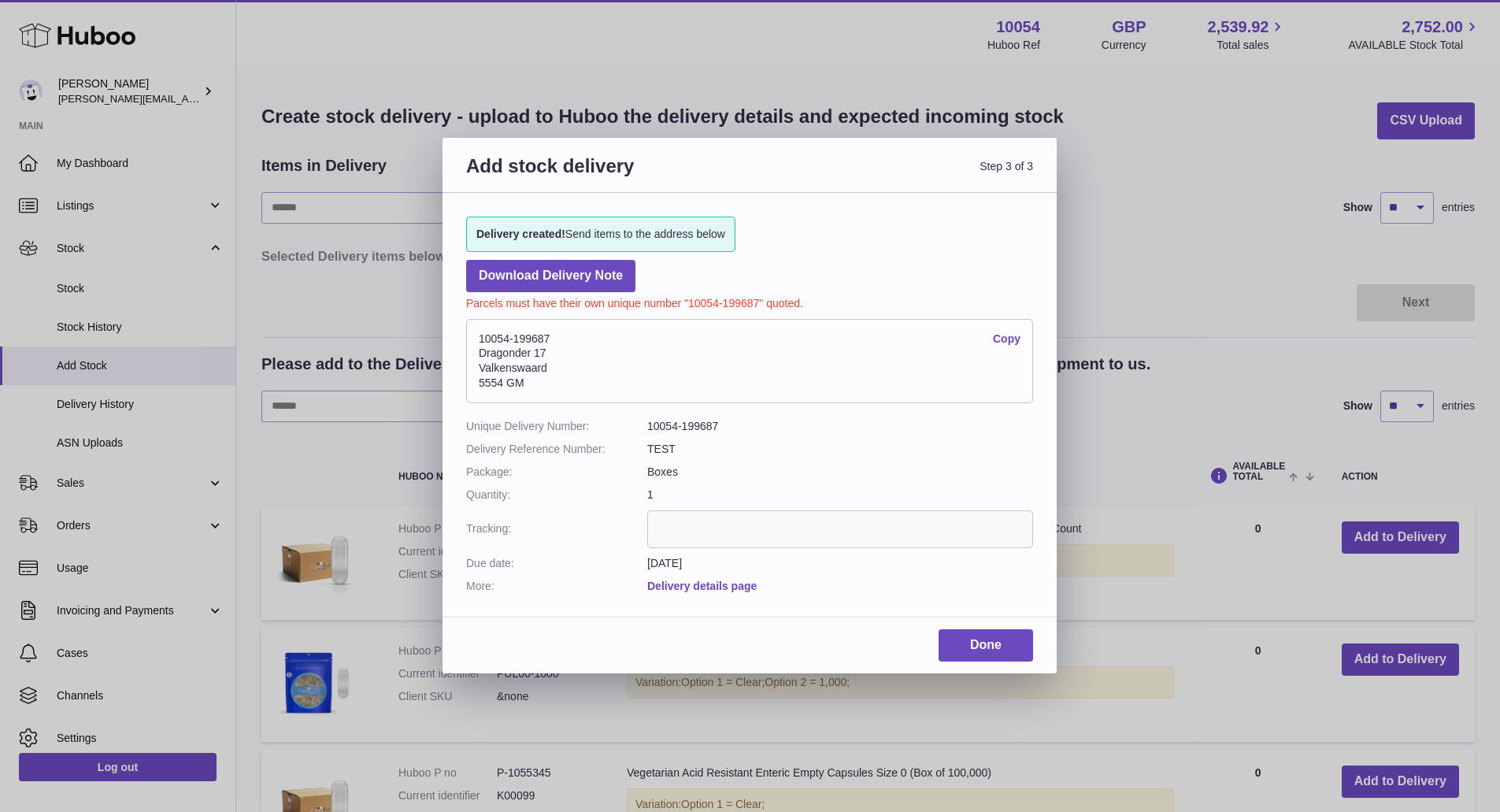
click at [723, 580] on link "Delivery details page" at bounding box center [701, 585] width 110 height 13
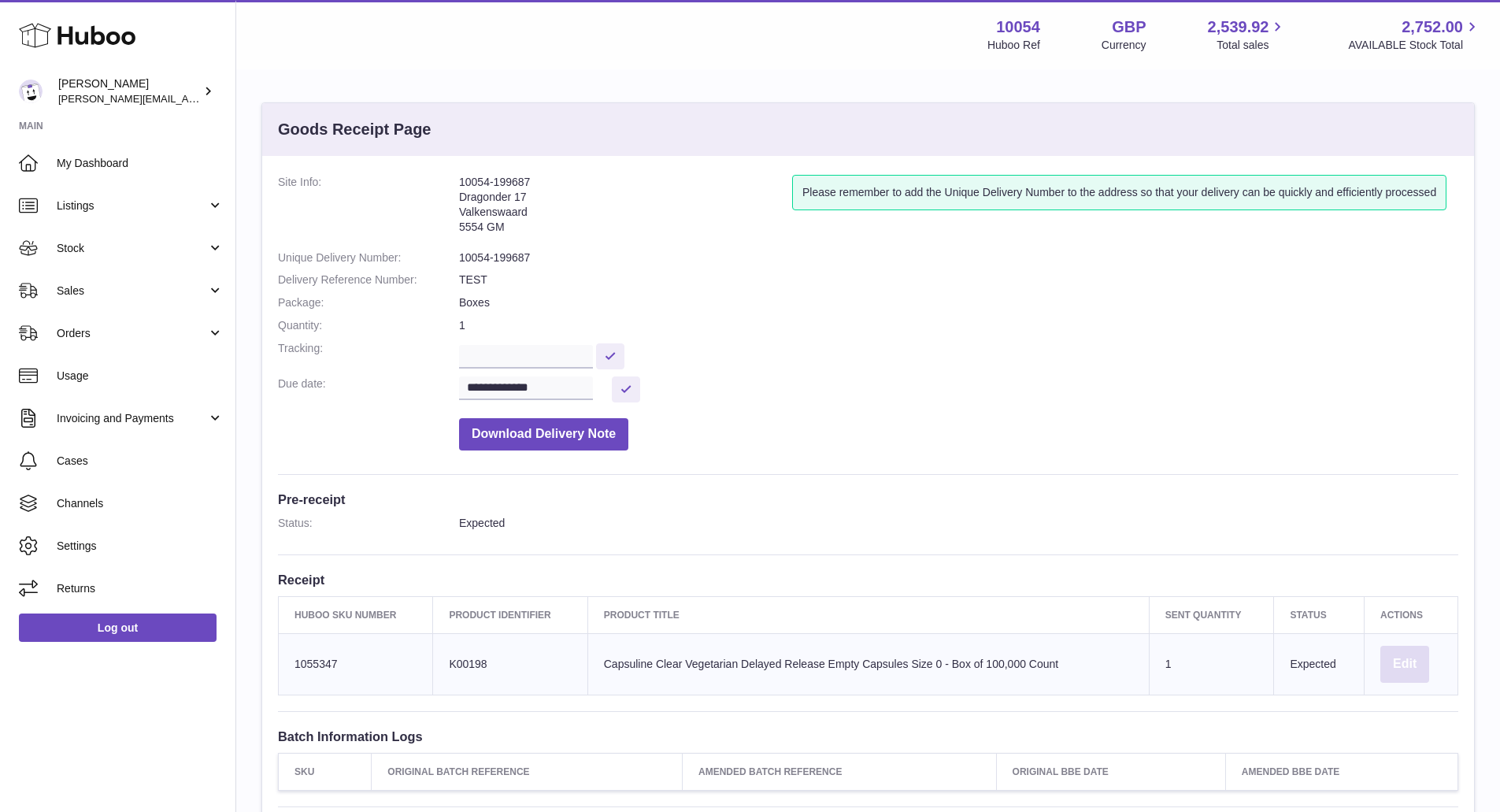
click at [1416, 653] on button "Edit" at bounding box center [1404, 664] width 49 height 37
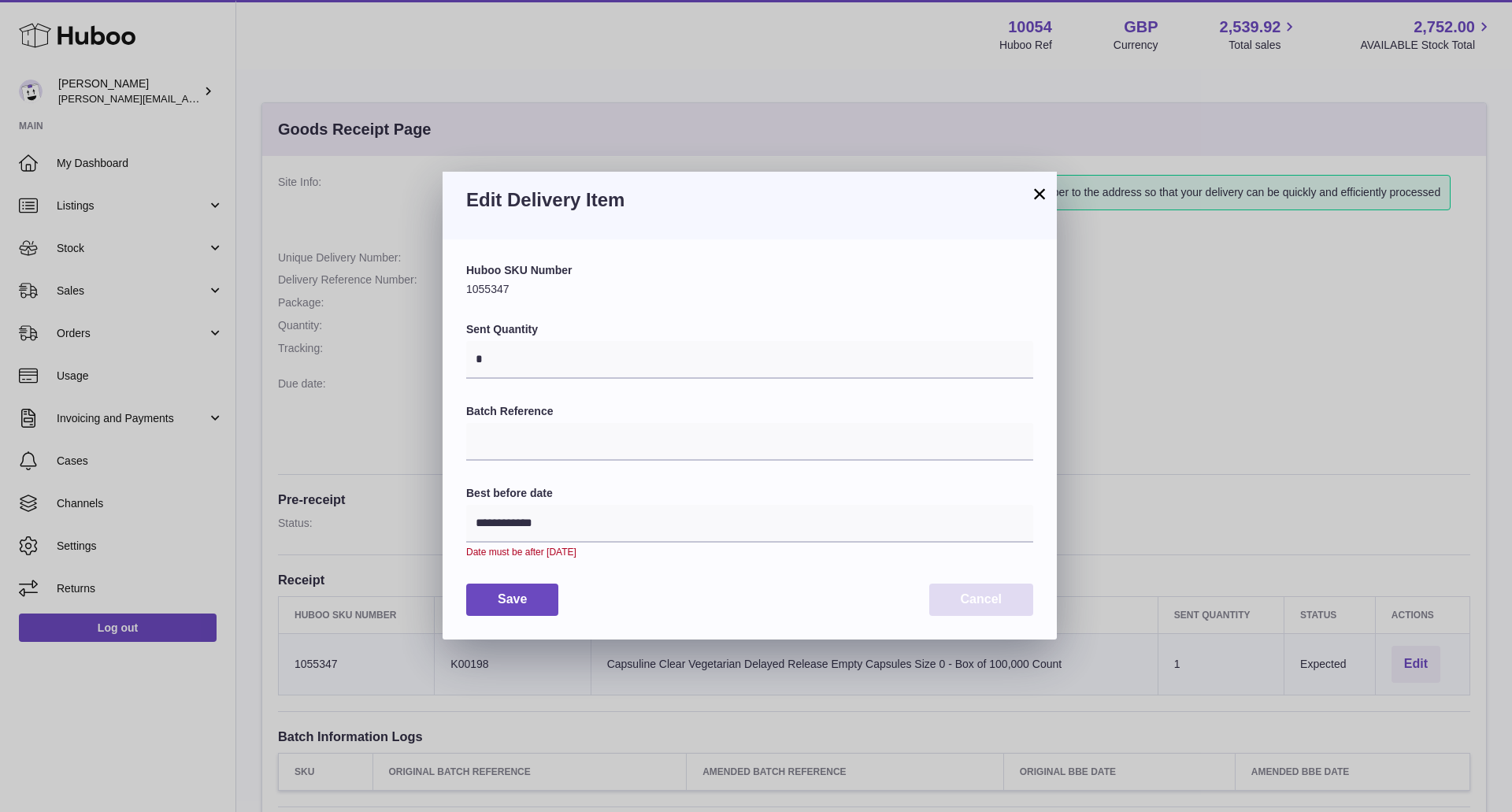
click at [964, 603] on button "Cancel" at bounding box center [980, 599] width 104 height 32
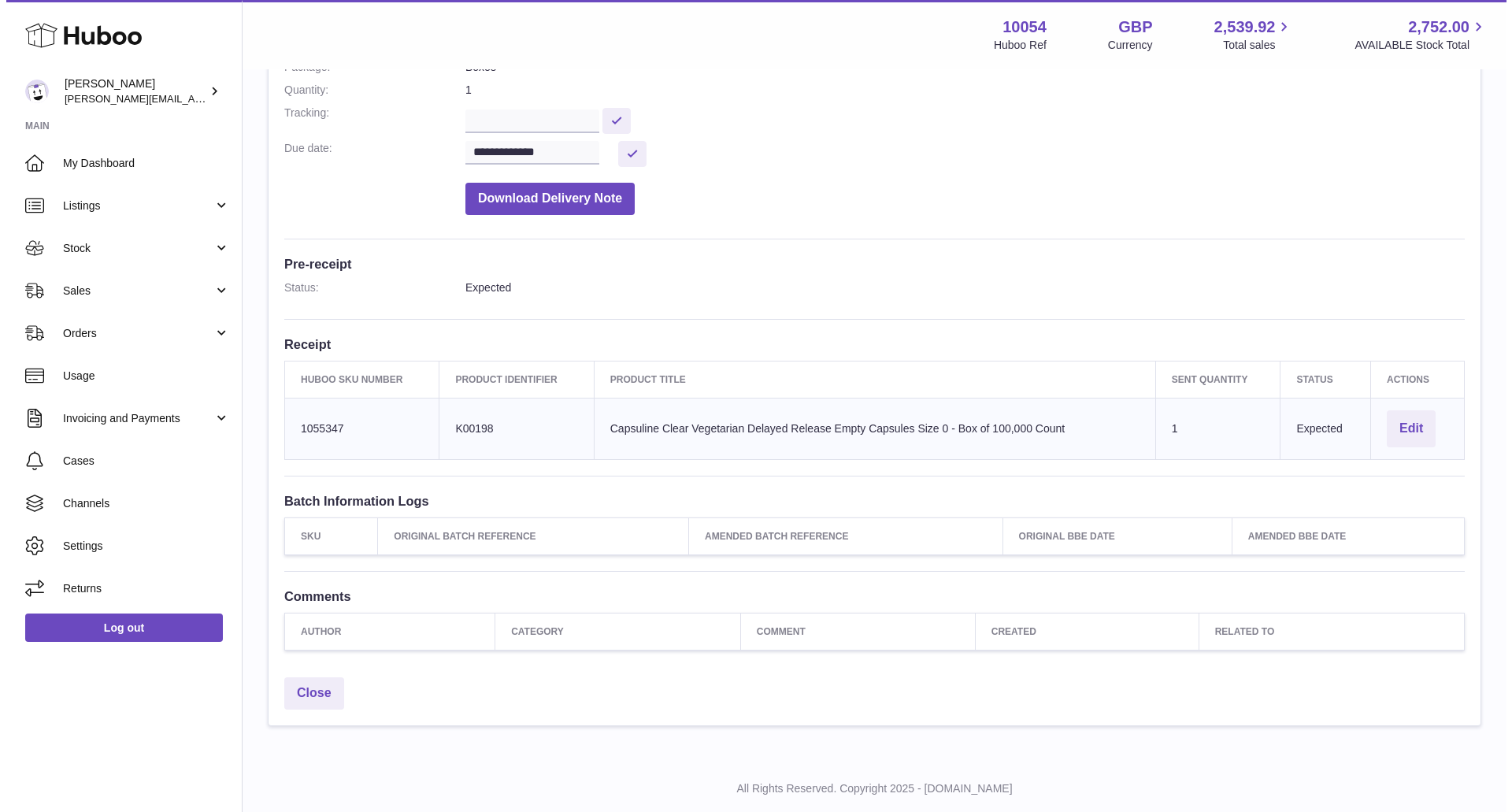
scroll to position [236, 0]
click at [1414, 423] on button "Edit" at bounding box center [1404, 428] width 49 height 37
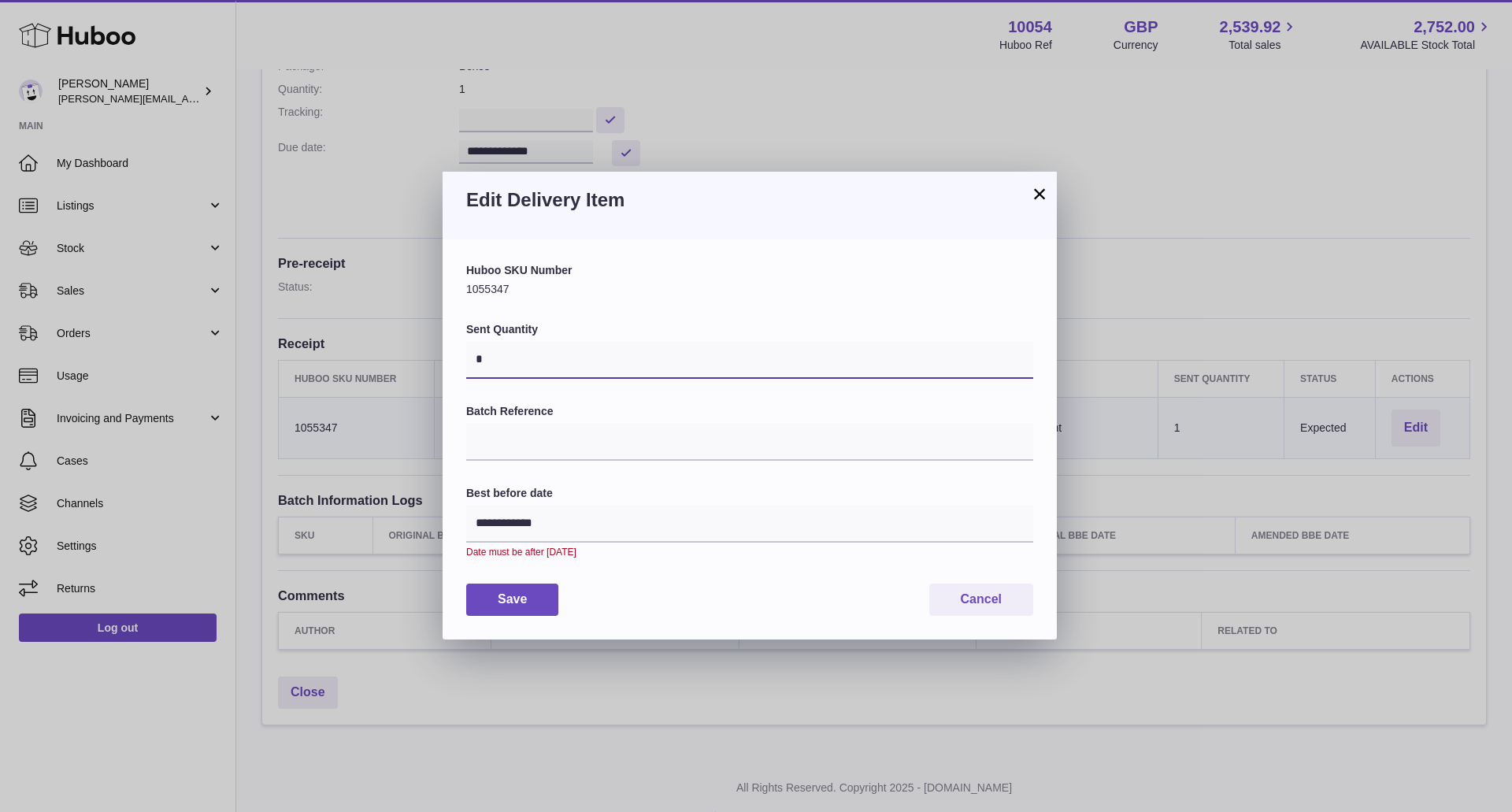
drag, startPoint x: 565, startPoint y: 347, endPoint x: 387, endPoint y: 346, distance: 178.0
click at [397, 347] on div "**********" at bounding box center [756, 406] width 1512 height 812
type input "*"
click at [547, 599] on button "Save" at bounding box center [511, 599] width 92 height 32
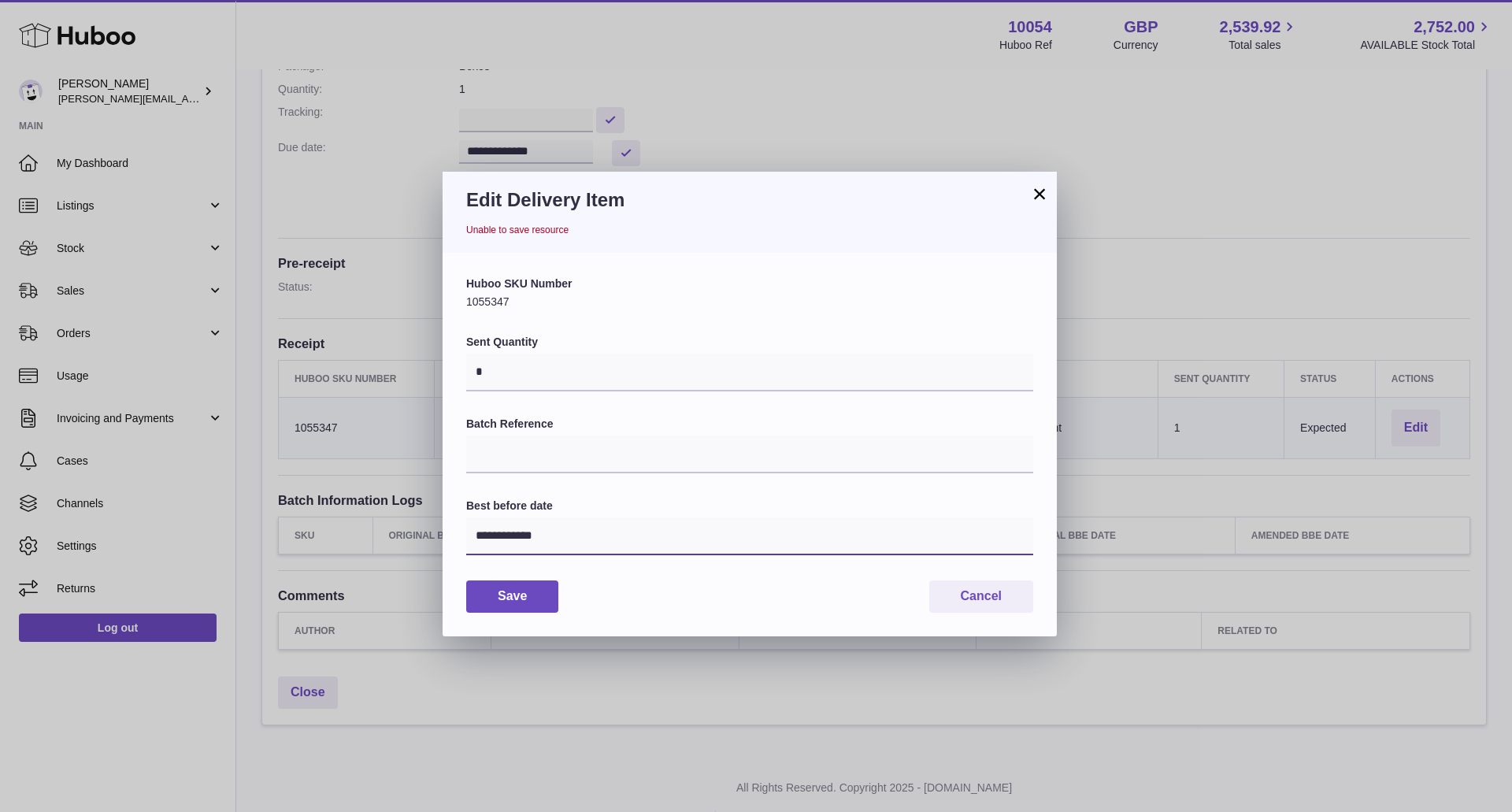
click at [581, 540] on input "**********" at bounding box center [749, 536] width 567 height 38
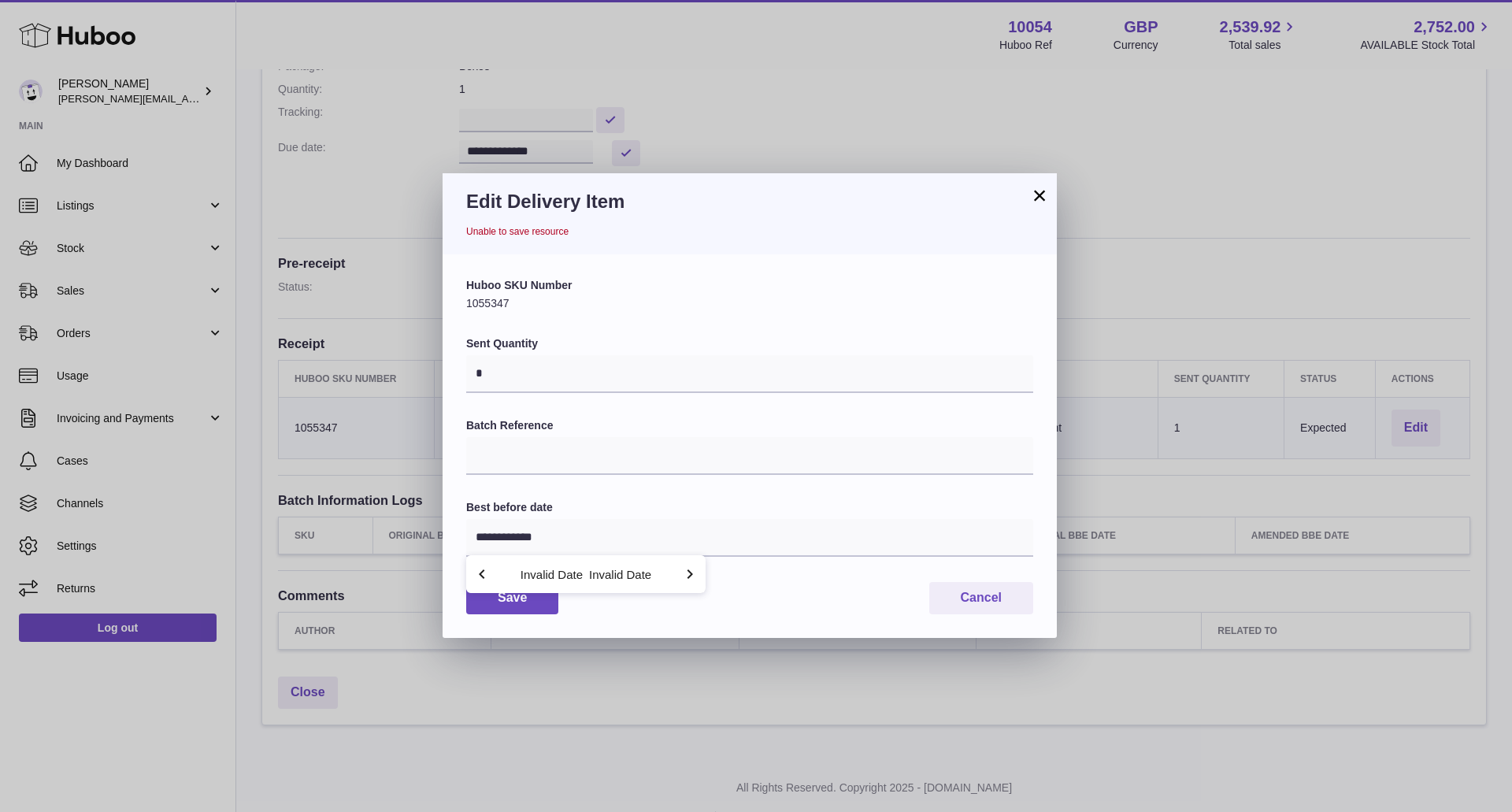
click at [697, 567] on icon "button" at bounding box center [689, 573] width 18 height 18
click at [697, 568] on icon "button" at bounding box center [689, 573] width 18 height 18
click at [593, 573] on button "Invalid Date" at bounding box center [620, 574] width 62 height 12
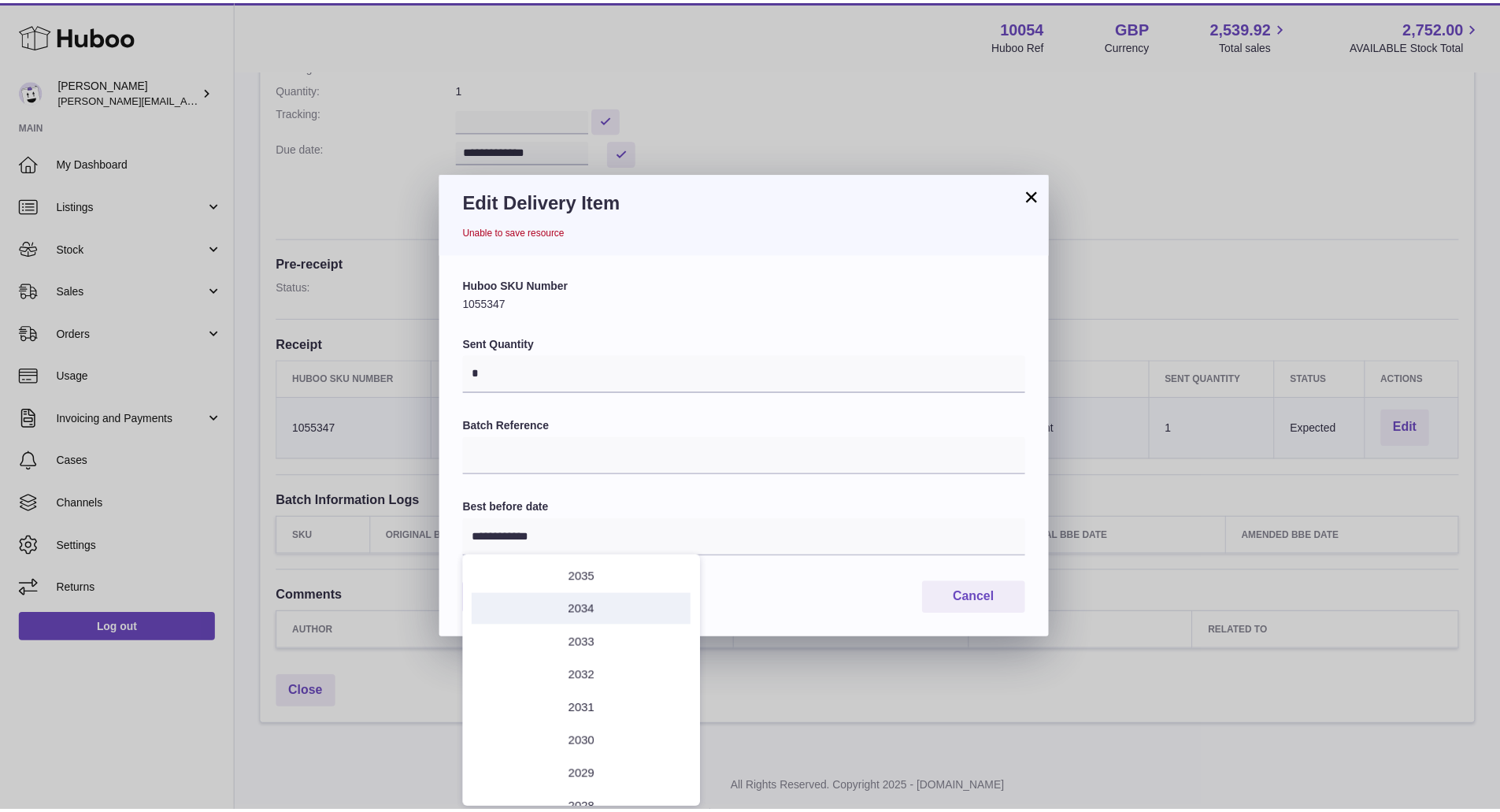
scroll to position [121, 0]
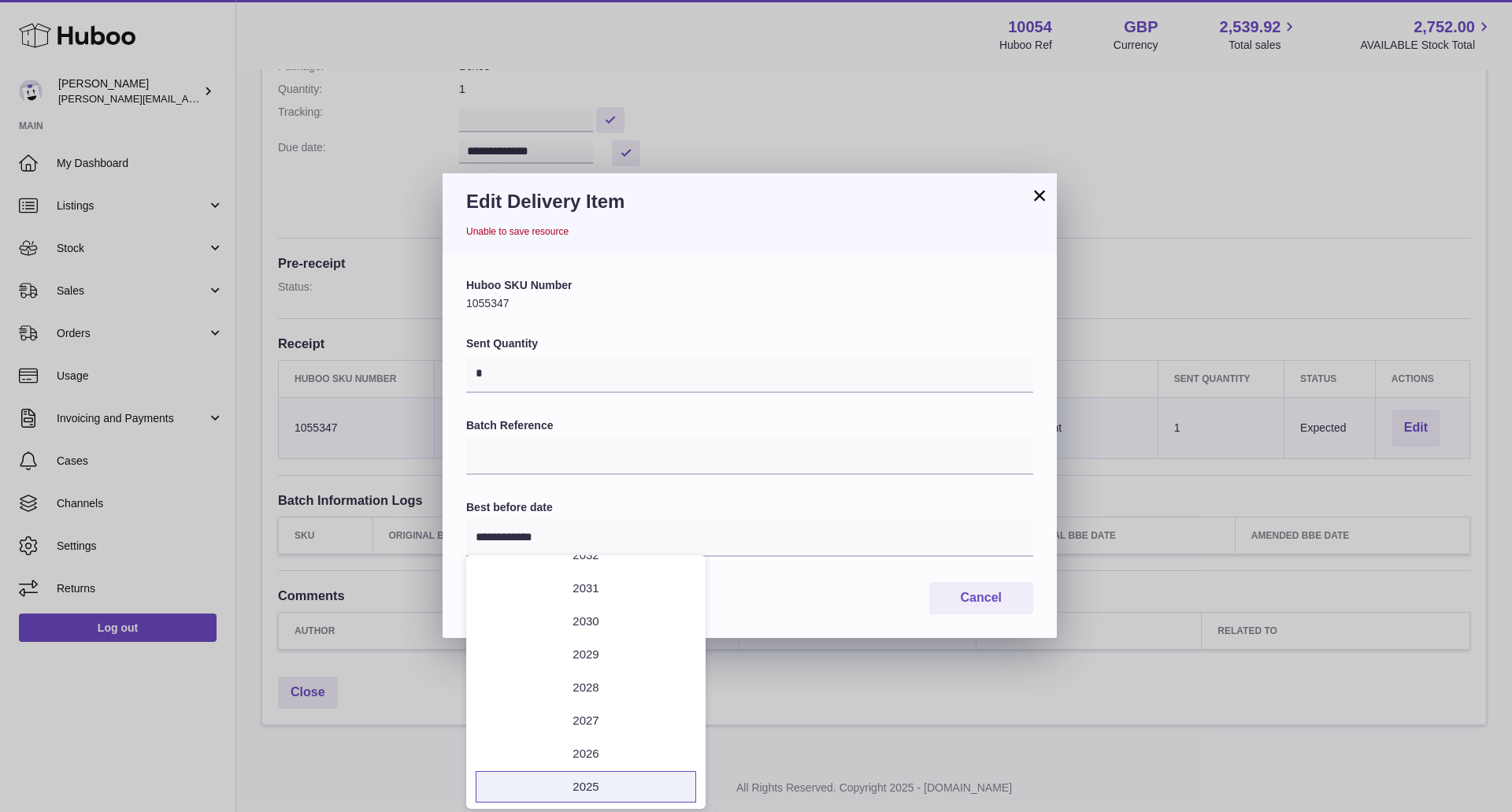
click at [591, 782] on li "2025" at bounding box center [585, 786] width 220 height 31
click at [689, 566] on icon "button" at bounding box center [689, 573] width 18 height 18
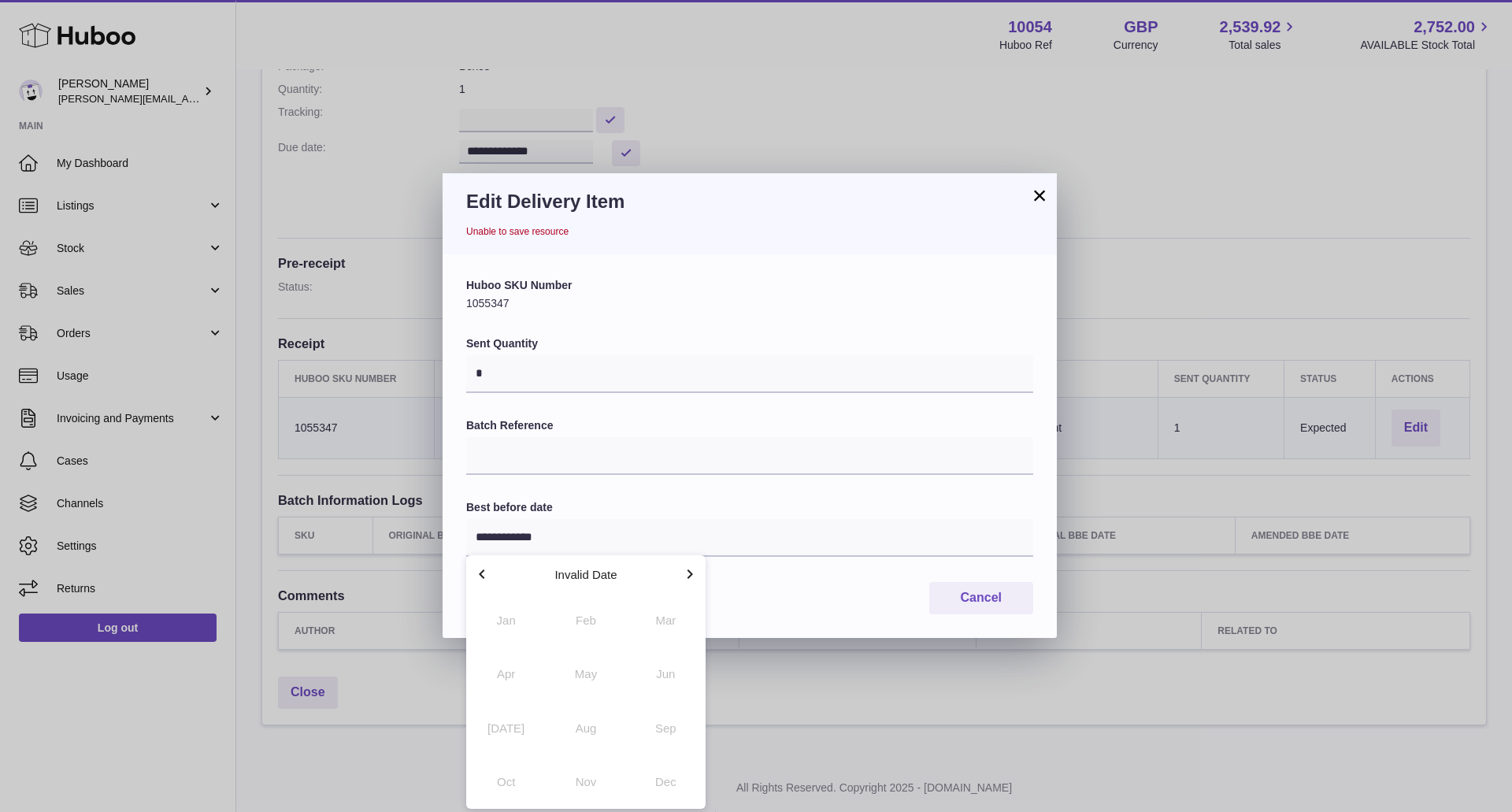
click at [754, 591] on div "Save Cancel" at bounding box center [749, 598] width 567 height 32
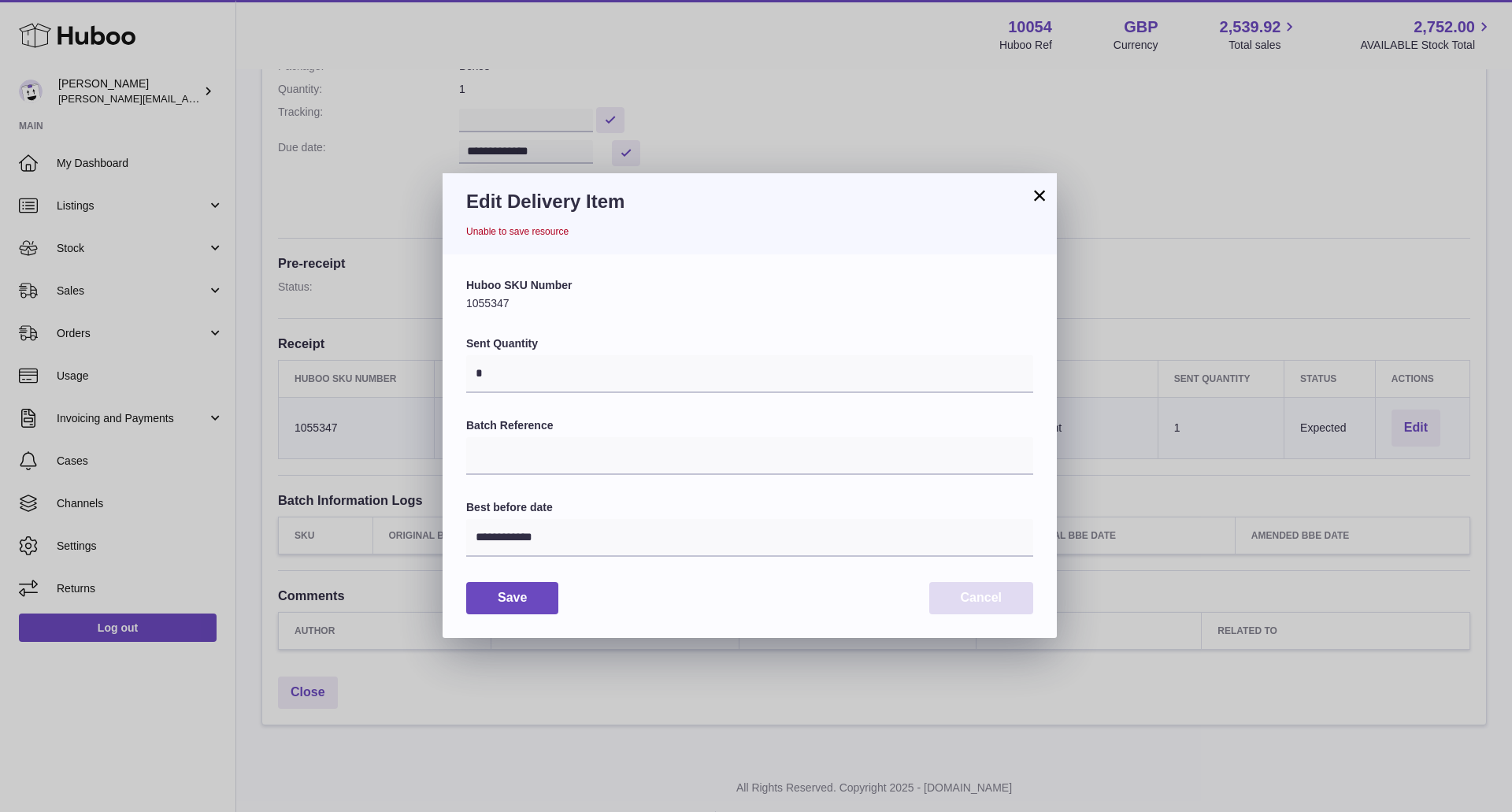
click at [979, 591] on button "Cancel" at bounding box center [980, 598] width 104 height 32
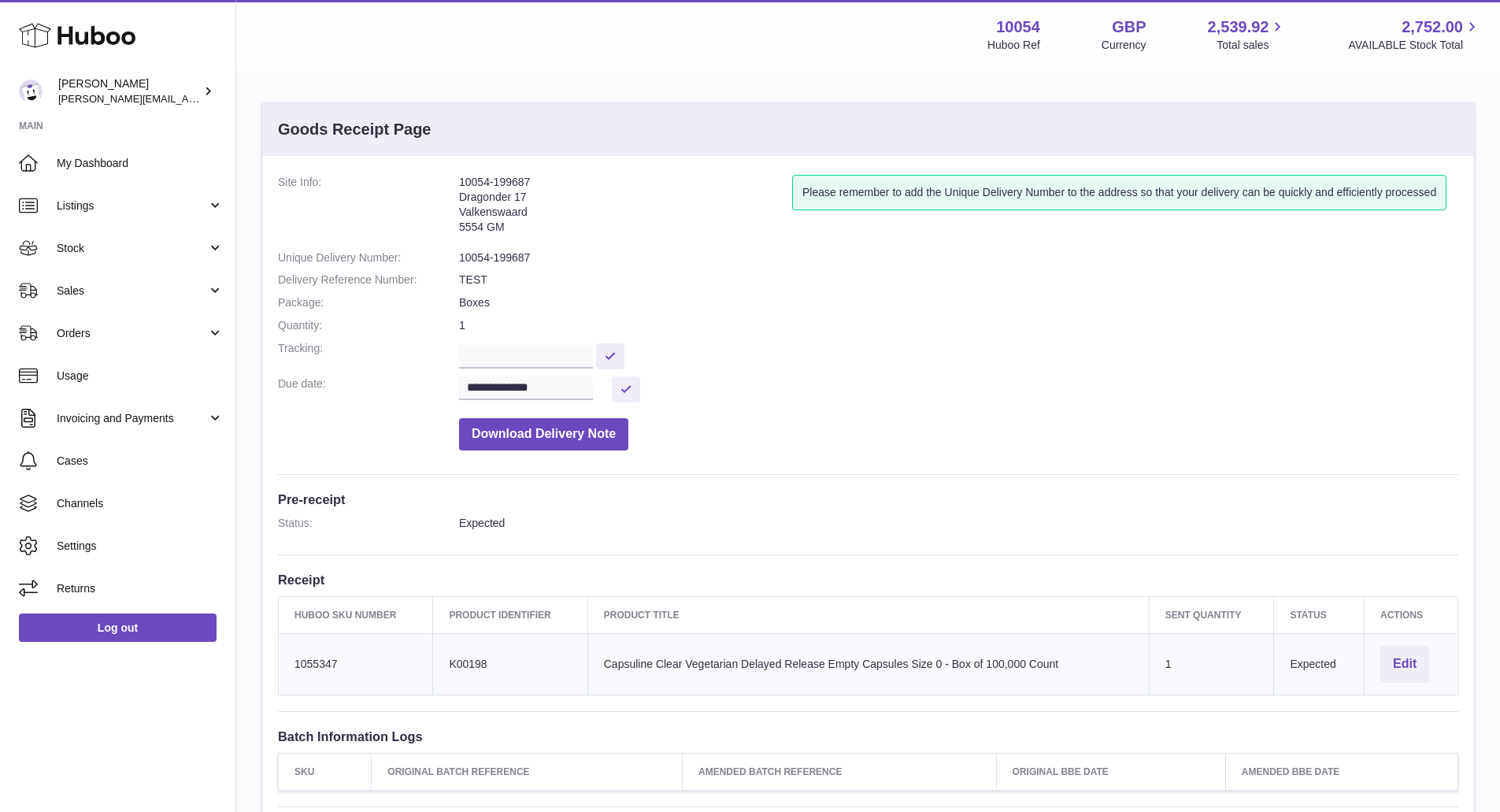
scroll to position [273, 0]
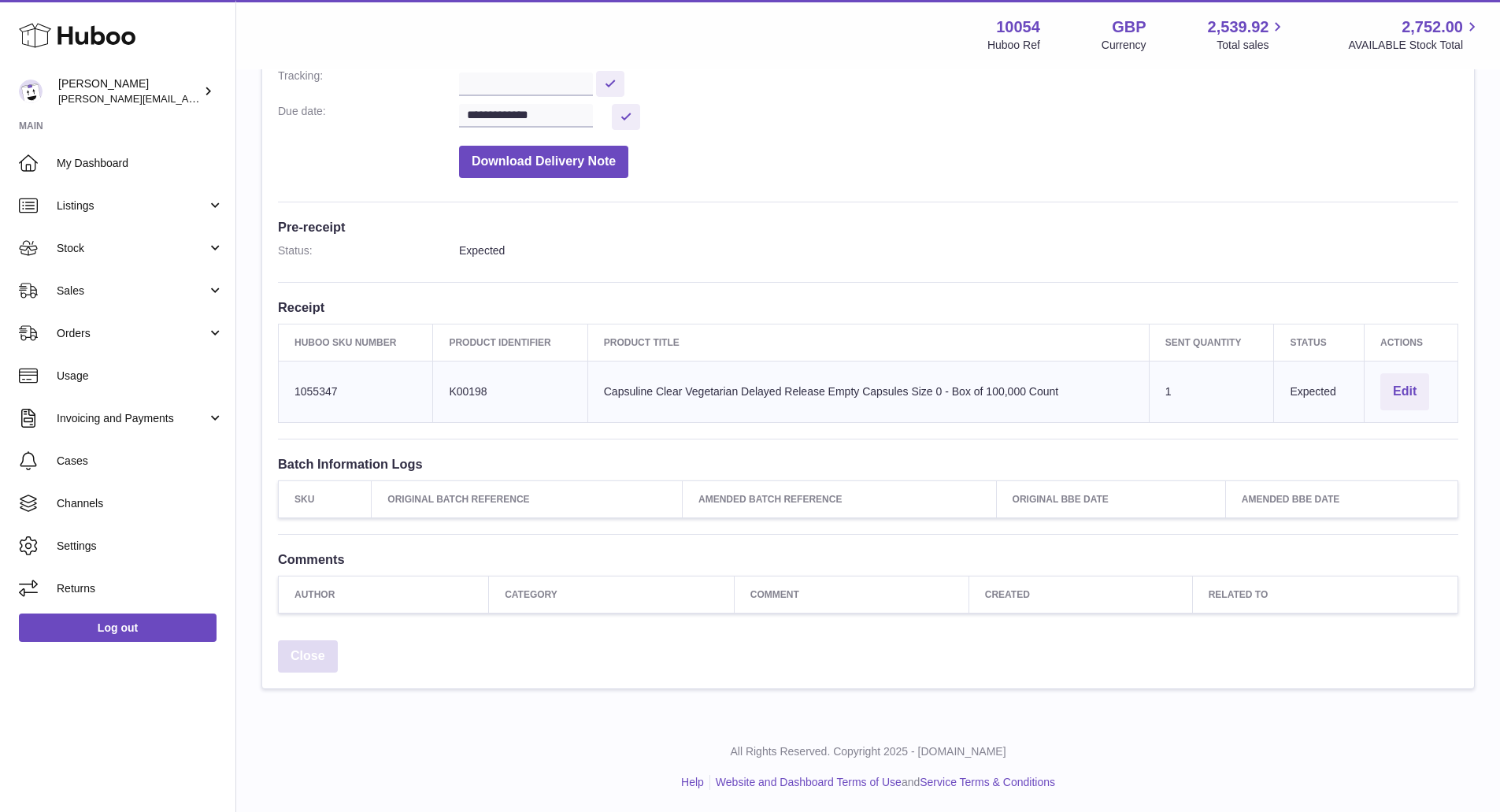
click at [299, 660] on link "Close" at bounding box center [308, 656] width 60 height 32
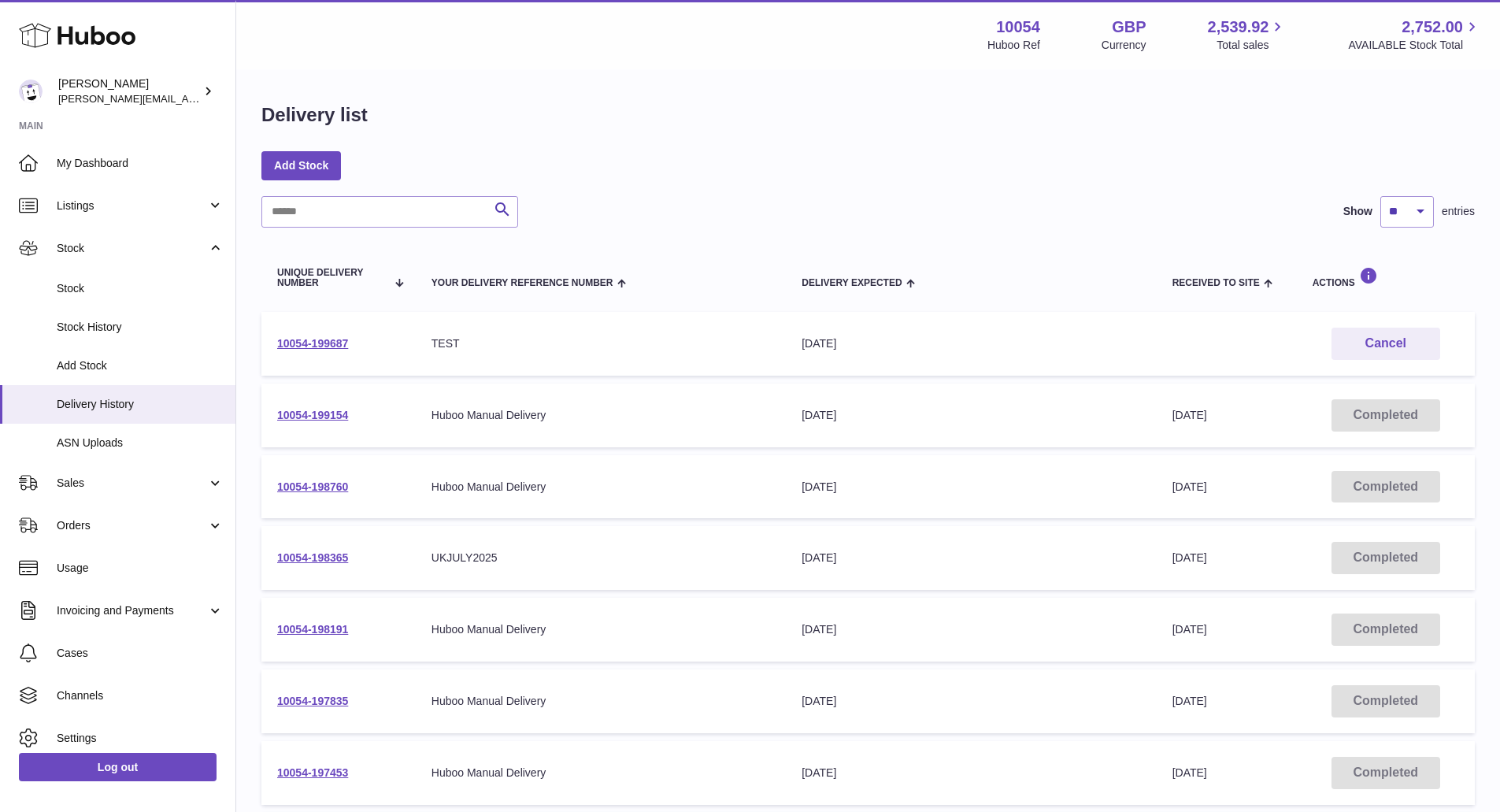
click at [1440, 323] on td "Cancel" at bounding box center [1385, 343] width 178 height 64
click at [1417, 336] on button "Cancel" at bounding box center [1386, 343] width 109 height 32
